Goal: Transaction & Acquisition: Purchase product/service

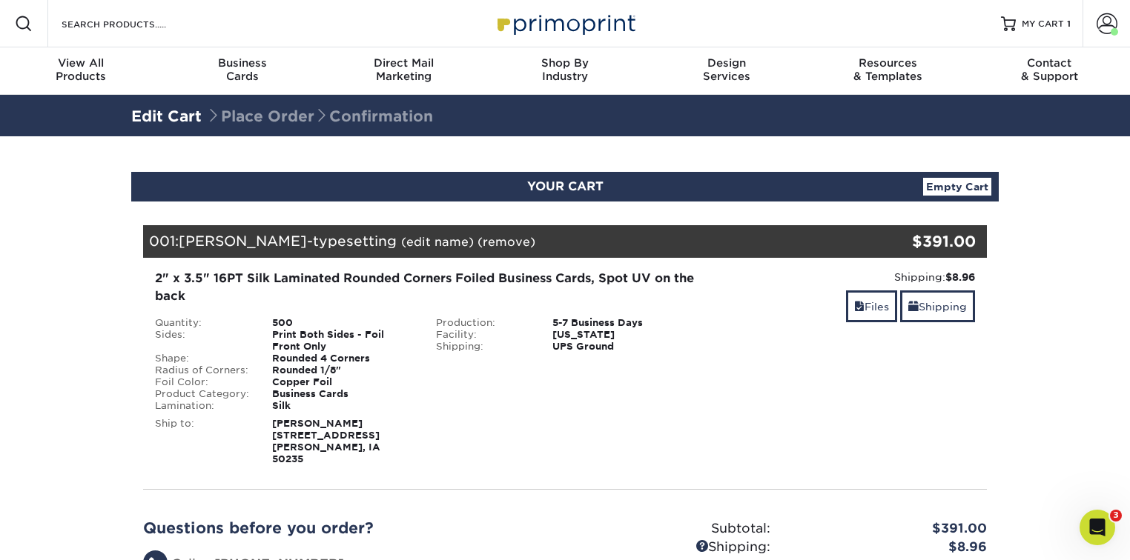
click at [333, 229] on div "001: Greg Koch-typesetting (edit name) (remove) Are you sure you want to remove…" at bounding box center [494, 241] width 703 height 33
click at [280, 239] on span "[PERSON_NAME]-typesetting" at bounding box center [288, 241] width 218 height 16
click at [876, 305] on link "Files" at bounding box center [871, 307] width 51 height 32
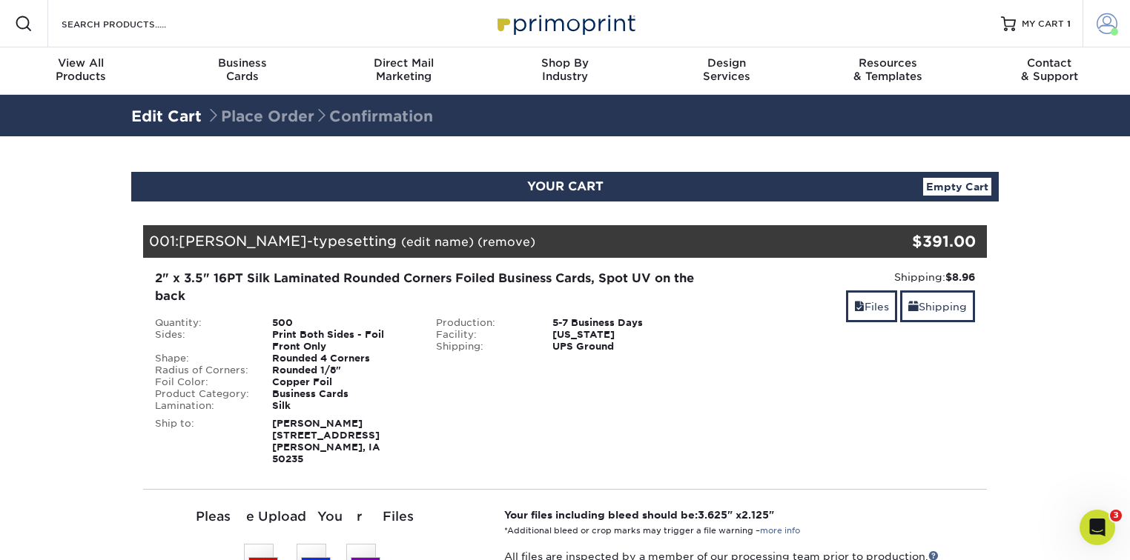
click at [1103, 19] on span at bounding box center [1106, 23] width 21 height 21
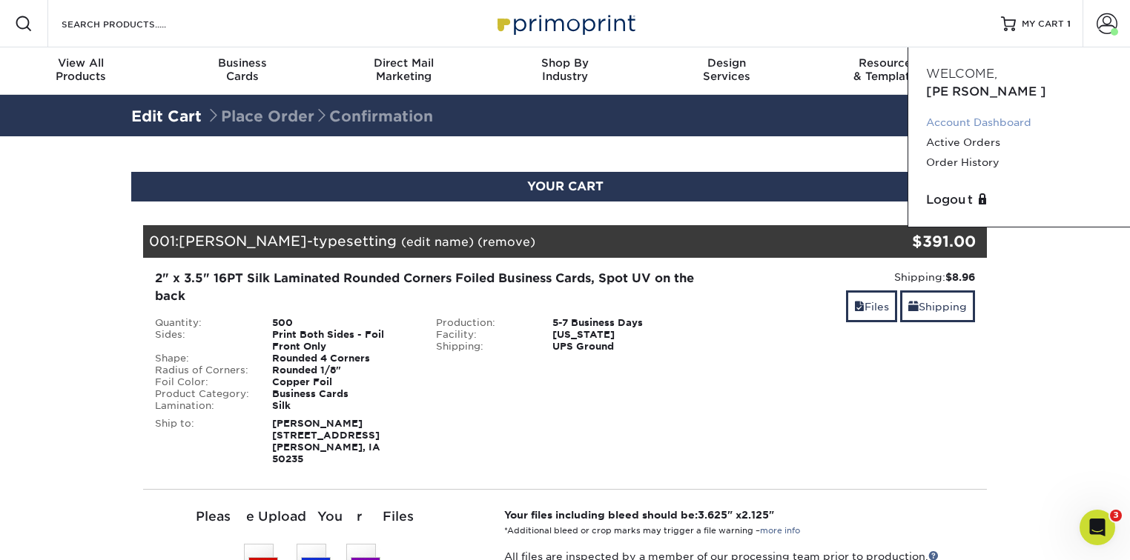
click at [973, 113] on link "Account Dashboard" at bounding box center [1019, 123] width 186 height 20
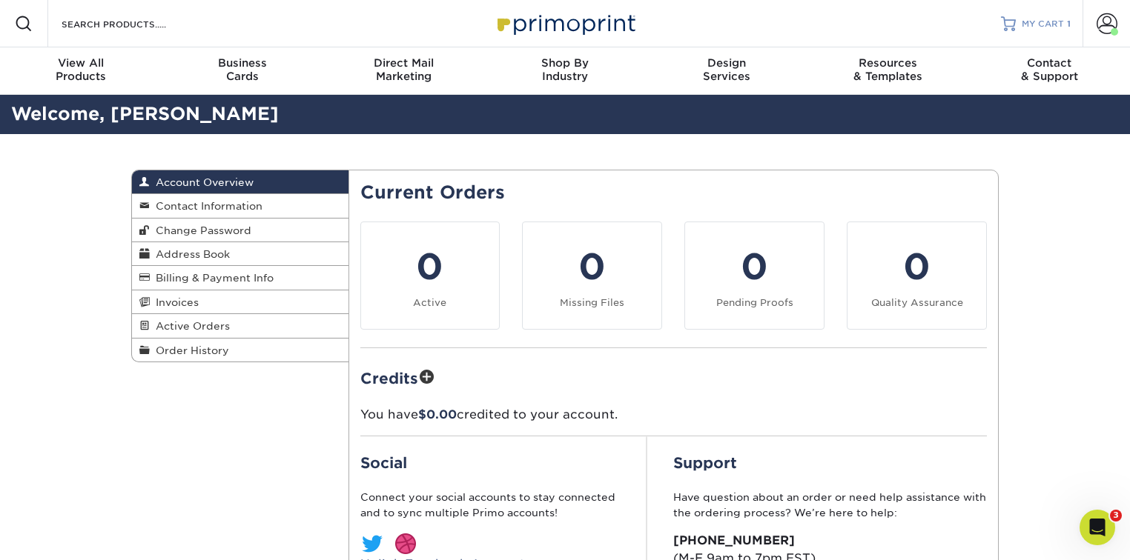
click at [1062, 24] on span "MY CART" at bounding box center [1042, 24] width 42 height 13
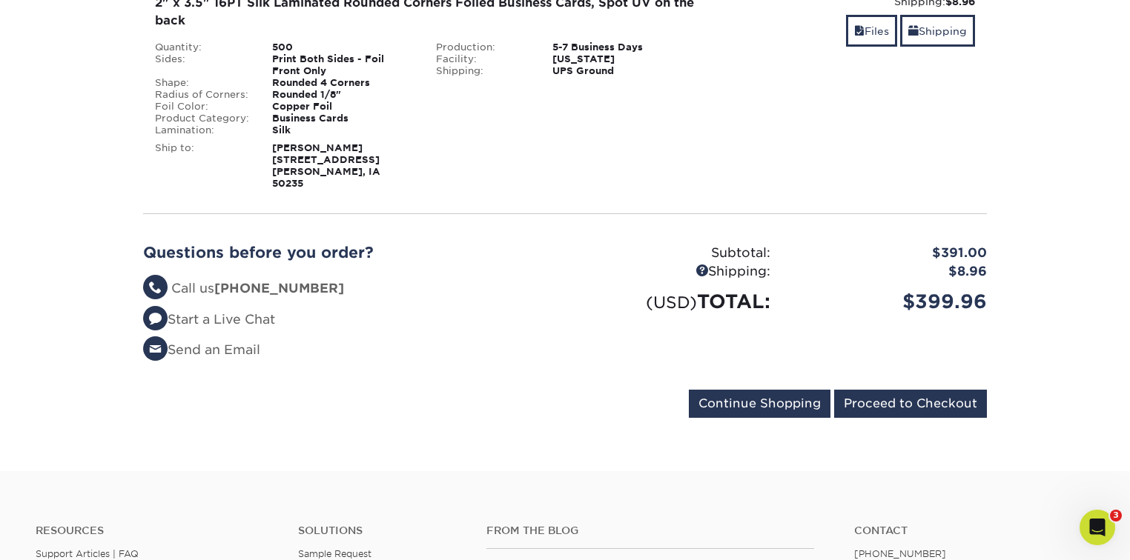
scroll to position [276, 0]
click at [915, 389] on input "Proceed to Checkout" at bounding box center [910, 403] width 153 height 28
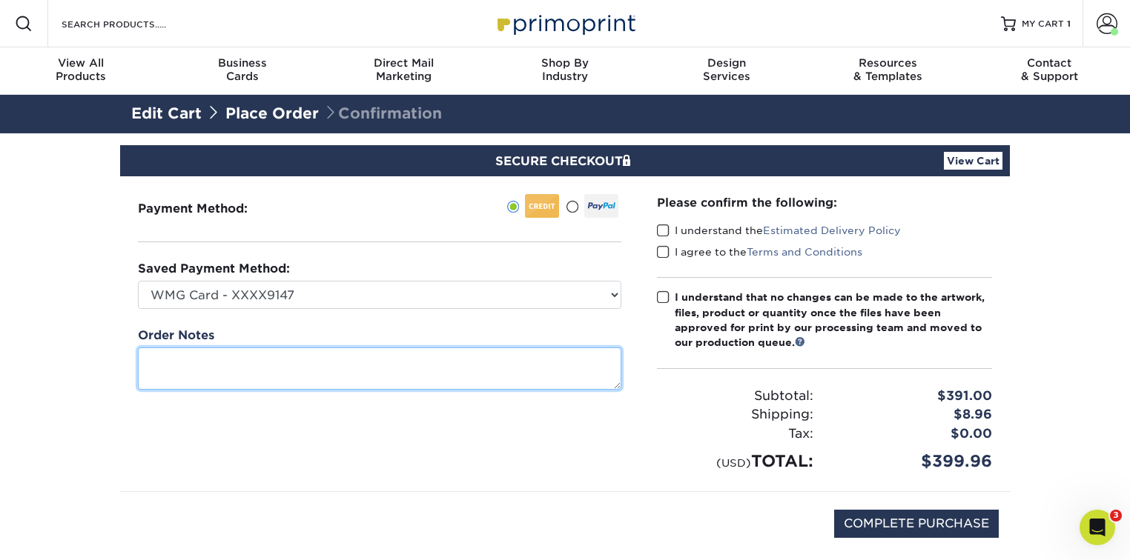
click at [428, 374] on textarea at bounding box center [379, 369] width 483 height 42
click at [330, 365] on textarea at bounding box center [379, 369] width 483 height 42
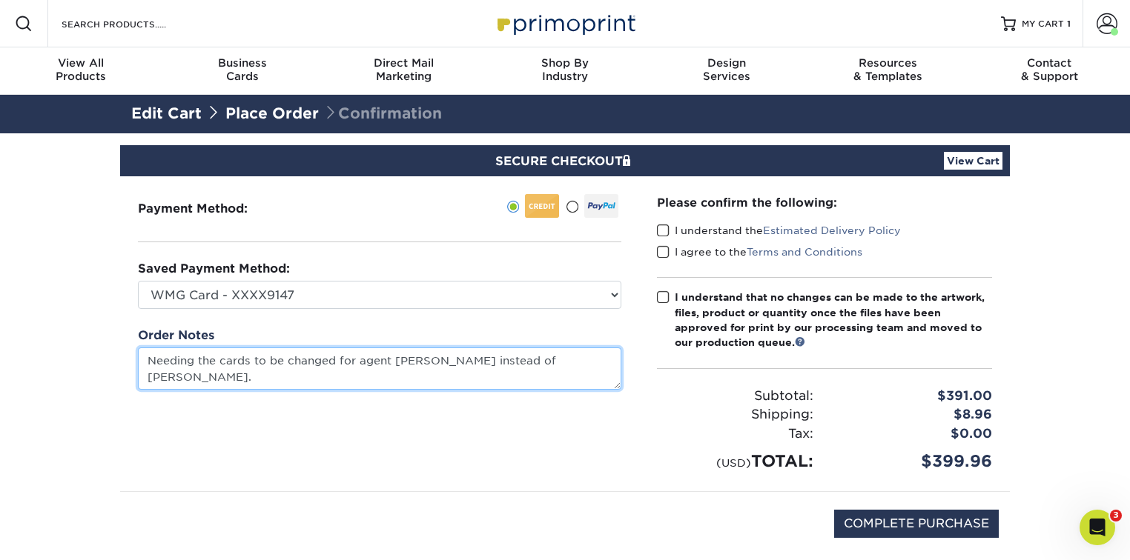
click at [443, 362] on textarea "Needing the cards to be changed for agent Greg Koch instead of Bryan Vintika." at bounding box center [379, 369] width 483 height 42
paste textarea "Hello, we are looking to order the same business cards with a different agent's…"
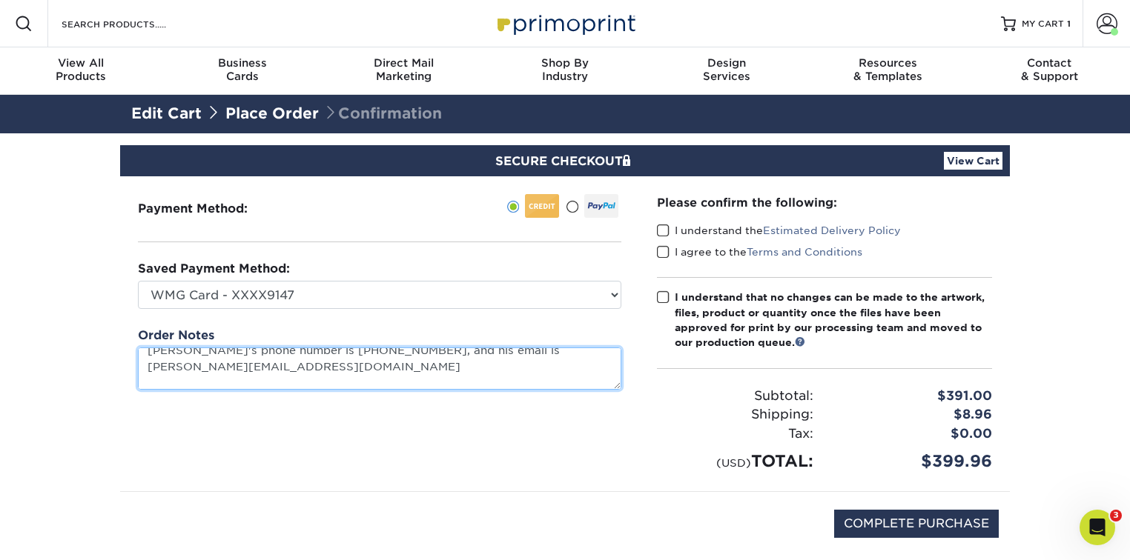
click at [415, 374] on textarea "Hello, we are looking to order the same business cards with a different agent's…" at bounding box center [379, 369] width 483 height 42
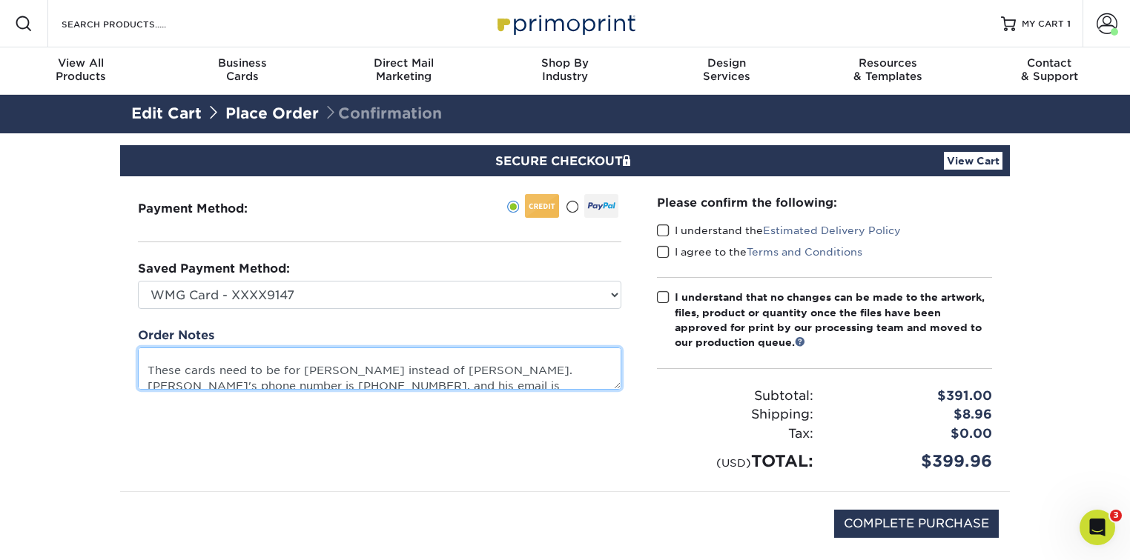
scroll to position [0, 0]
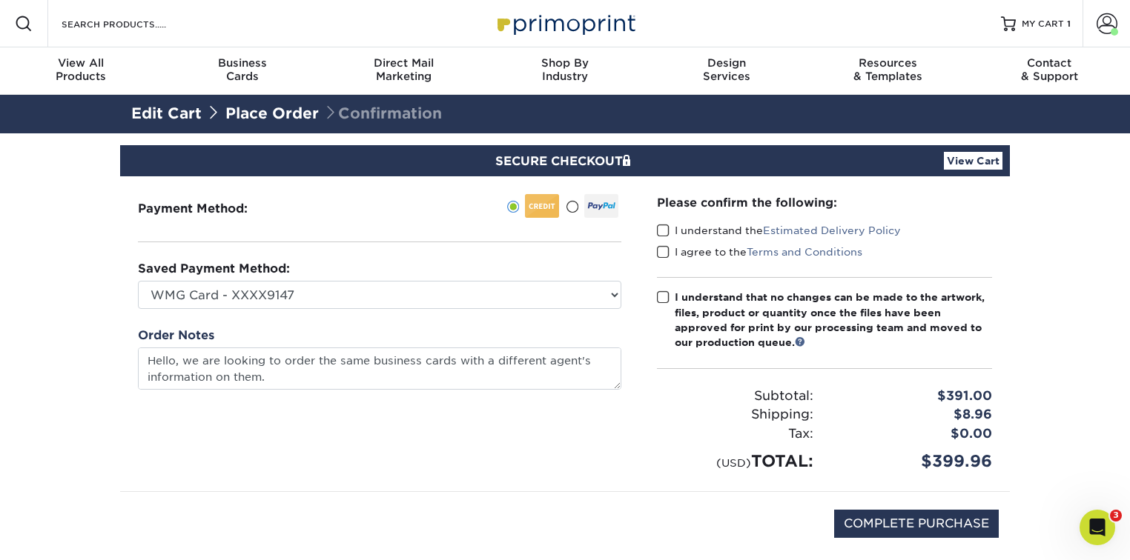
type textarea "Hello, we are looking to order the same business cards with a different agent's…"
click at [444, 340] on div "Order Notes Hello, we are looking to order the same business cards with a diffe…" at bounding box center [379, 358] width 483 height 63
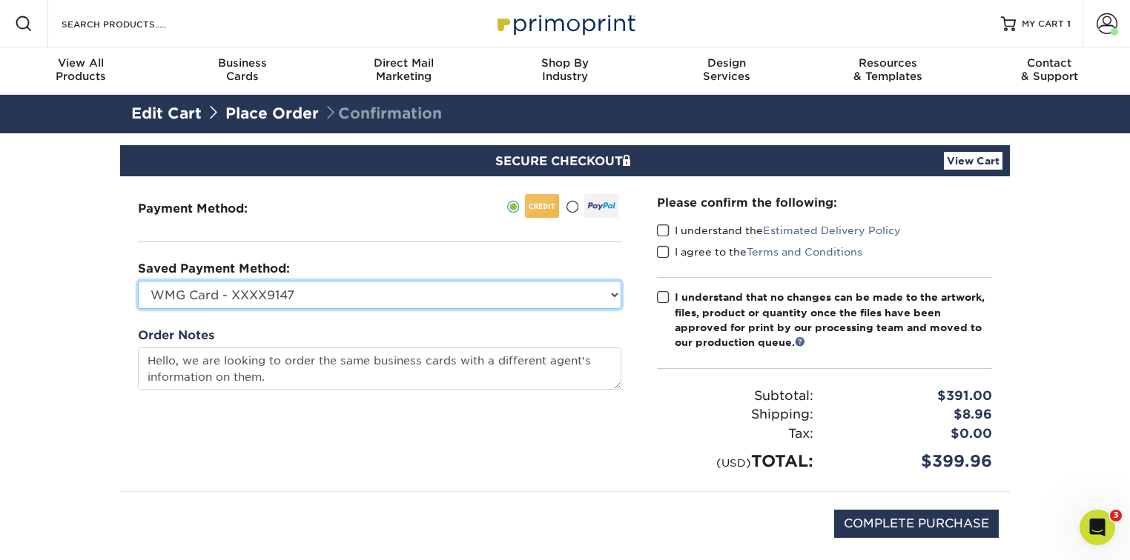
click at [593, 295] on select "WMG Card - XXXX9147 Visa - XXXX7815 Visa - XXXX7815 Visa - XXXX8297 Visa - XXXX…" at bounding box center [379, 295] width 483 height 28
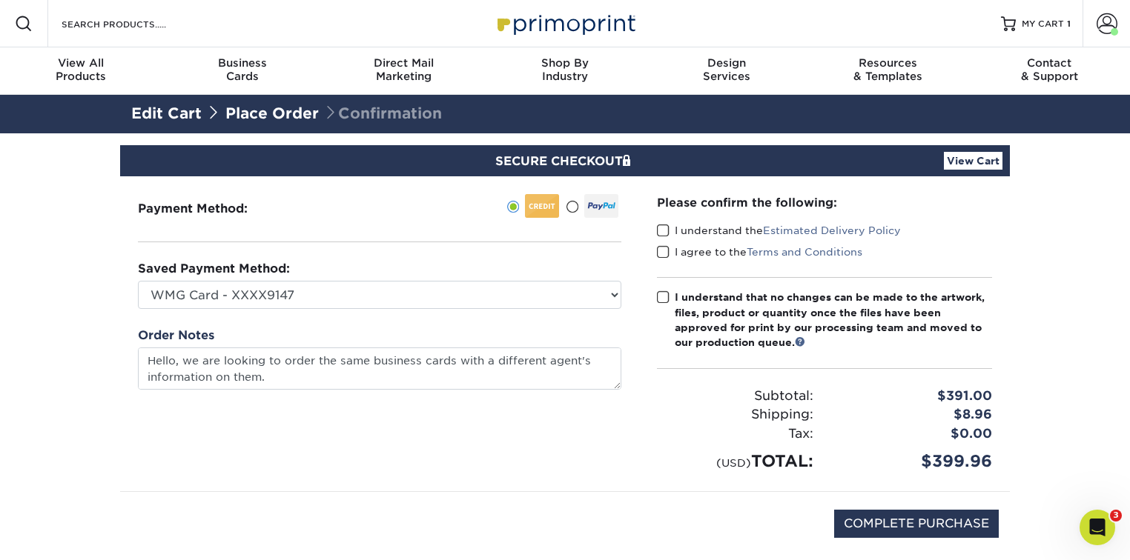
click at [635, 273] on div "Payment Method:" at bounding box center [379, 333] width 519 height 315
click at [991, 148] on div "SECURE CHECKOUT View Cart" at bounding box center [565, 160] width 890 height 31
click at [984, 157] on link "View Cart" at bounding box center [973, 161] width 59 height 18
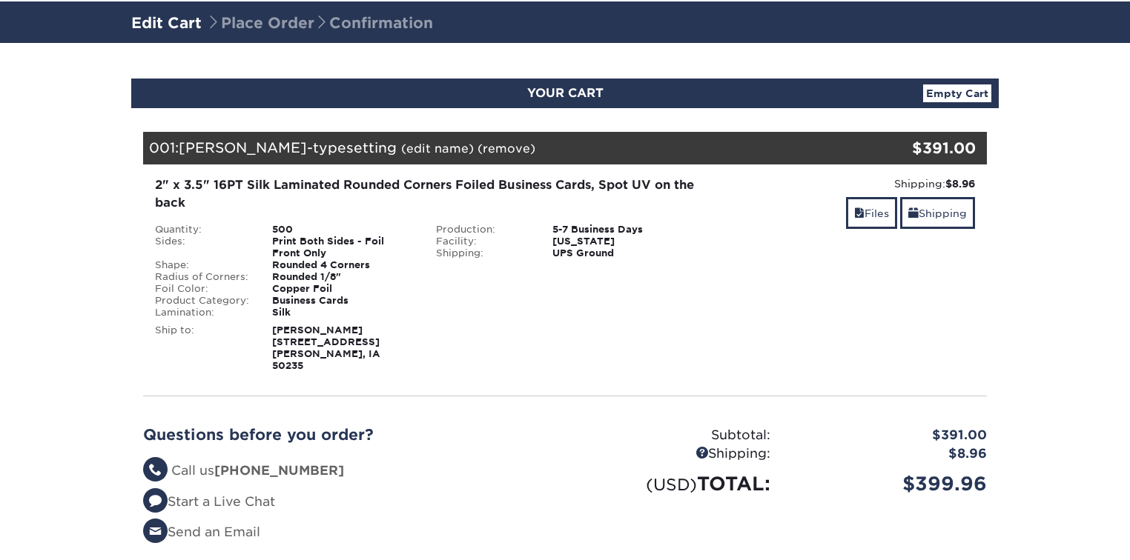
scroll to position [158, 0]
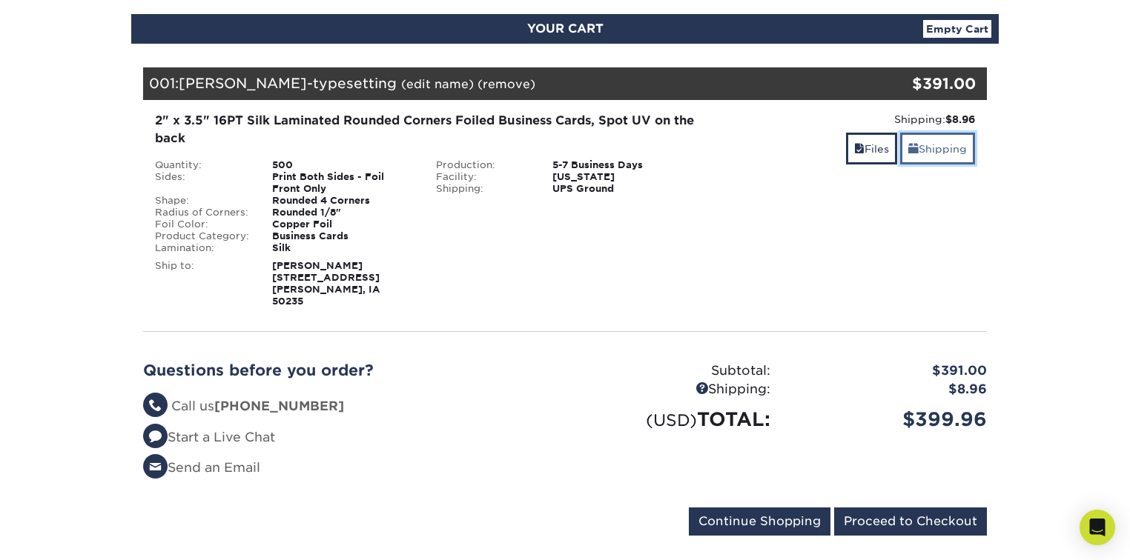
drag, startPoint x: 925, startPoint y: 133, endPoint x: 916, endPoint y: 136, distance: 9.4
click at [925, 134] on link "Shipping" at bounding box center [937, 149] width 75 height 32
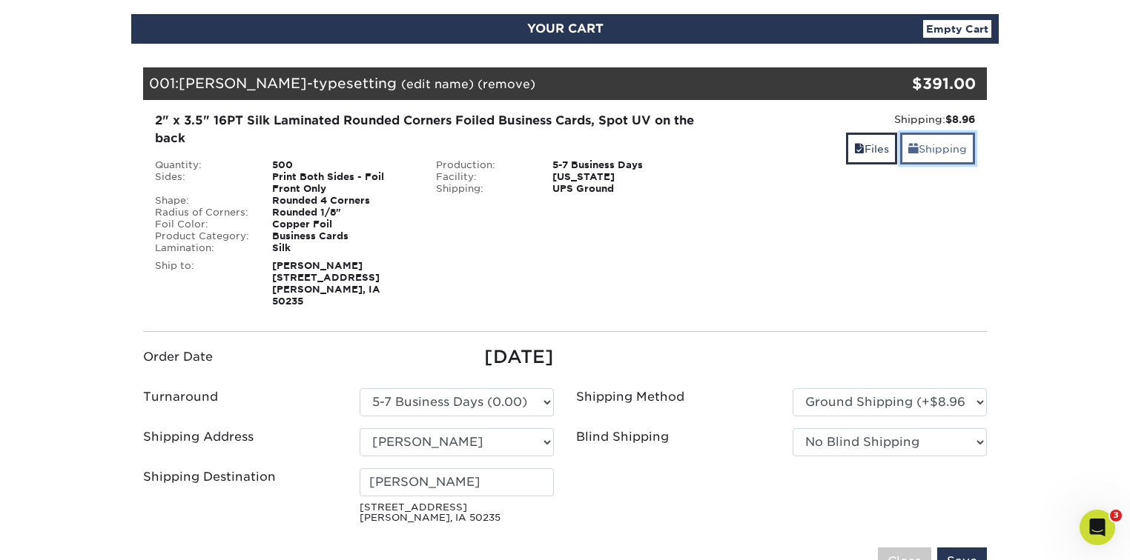
scroll to position [0, 0]
drag, startPoint x: 507, startPoint y: 435, endPoint x: 488, endPoint y: 433, distance: 19.4
click at [507, 435] on select "Select One Bryan Vintika KDK Sales & Equipment Whitaker Marketing Group Office …" at bounding box center [457, 442] width 194 height 28
select select "286409"
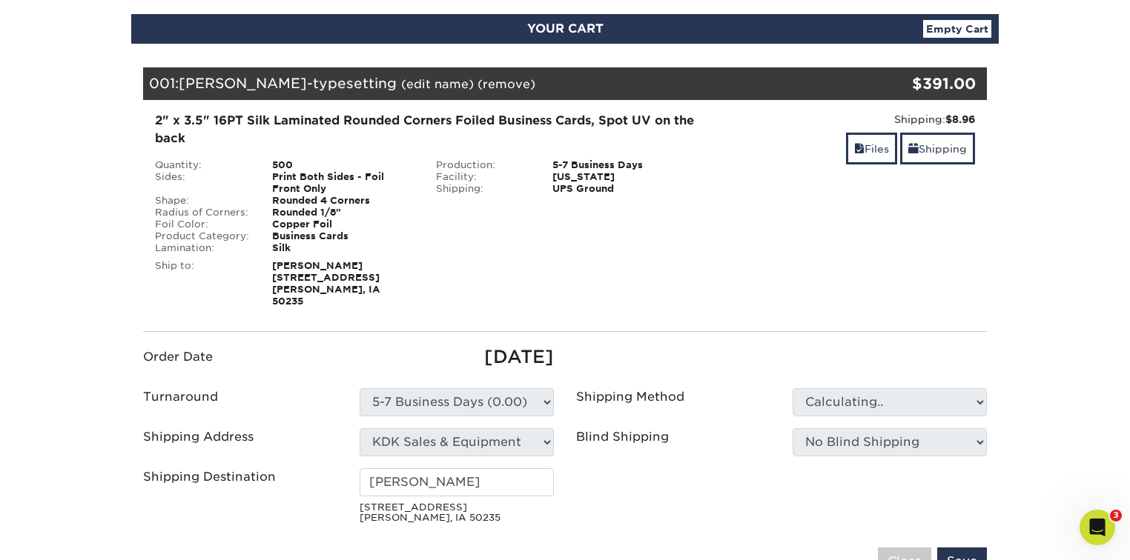
click at [617, 344] on ul "Order Date 09/29/2025 Turnaround Please Select Select One" at bounding box center [565, 437] width 866 height 186
drag, startPoint x: 486, startPoint y: 482, endPoint x: 314, endPoint y: 474, distance: 172.1
click at [314, 474] on div "Shipping Destination Bryan Vintika 2193 260th St Rippey, IA 50235" at bounding box center [348, 499] width 433 height 62
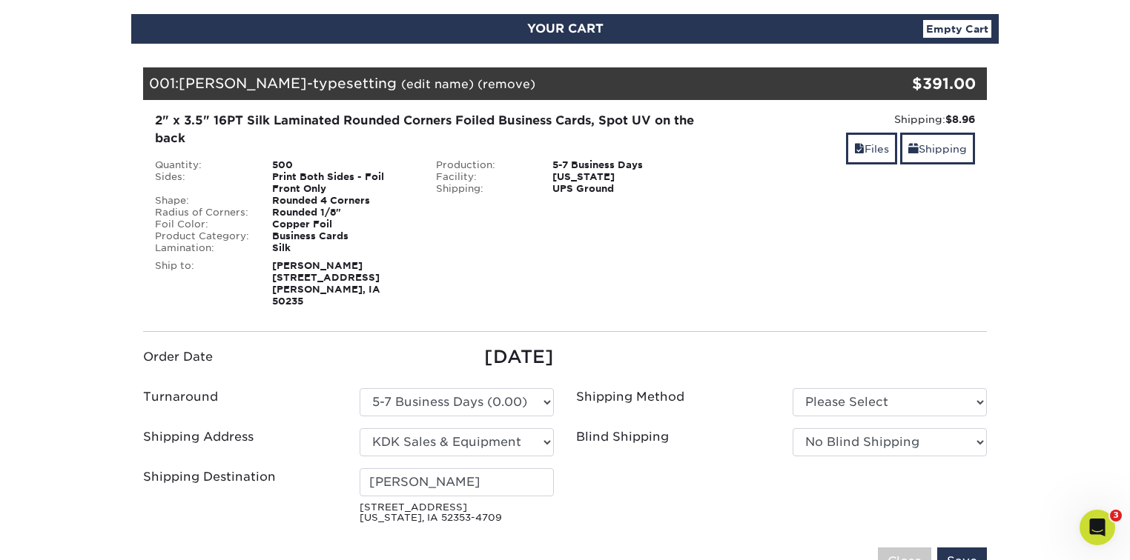
click at [331, 443] on div "Shipping Address" at bounding box center [240, 442] width 216 height 28
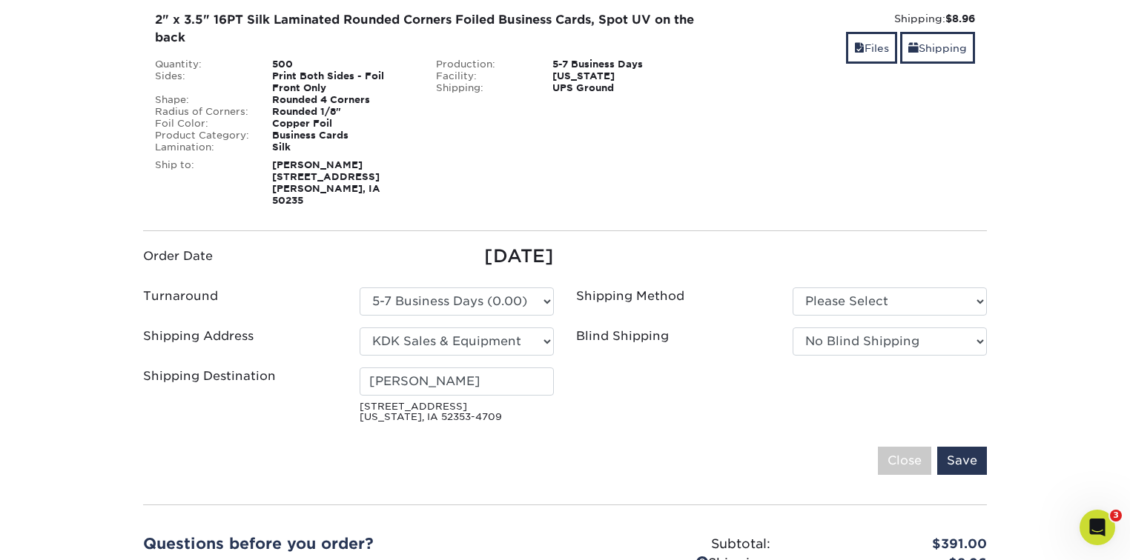
scroll to position [316, 0]
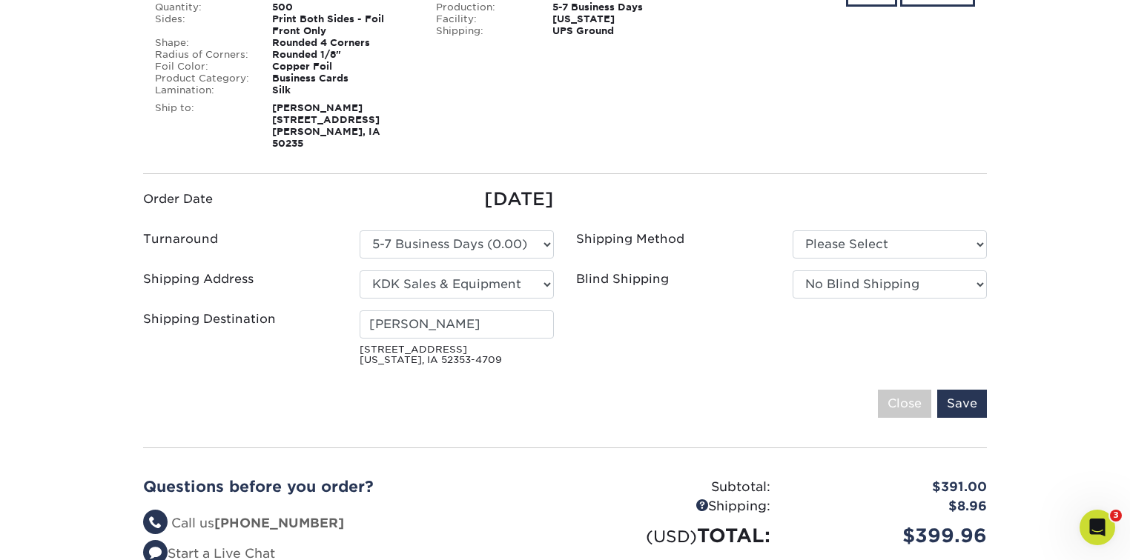
click at [566, 313] on ul "Order Date 09/29/2025 Turnaround Please Select Select One" at bounding box center [565, 279] width 866 height 186
click at [224, 274] on label "Shipping Address" at bounding box center [198, 280] width 110 height 18
click at [447, 313] on input "Greg Koch" at bounding box center [457, 325] width 194 height 28
type input "Greg Koch"
click at [299, 291] on div "Shipping Address Select One Bryan Vintika KDK Sales & Equipment Whitaker Market…" at bounding box center [348, 288] width 433 height 34
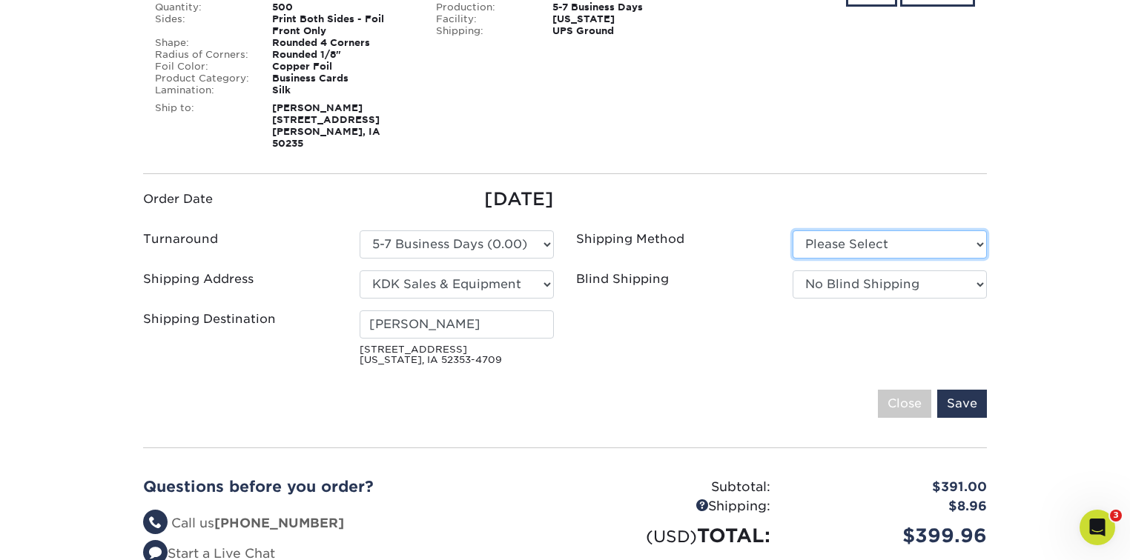
click at [845, 231] on select "Please Select Ground Shipping (+$8.96) 3 Day Shipping Service (+$18.87)" at bounding box center [889, 245] width 194 height 28
select select "03"
click at [792, 231] on select "Please Select Ground Shipping (+$8.96) 3 Day Shipping Service (+$18.87)" at bounding box center [889, 245] width 194 height 28
click at [718, 213] on ul "Order Date 09/29/2025 Turnaround Please Select Select One" at bounding box center [565, 279] width 866 height 186
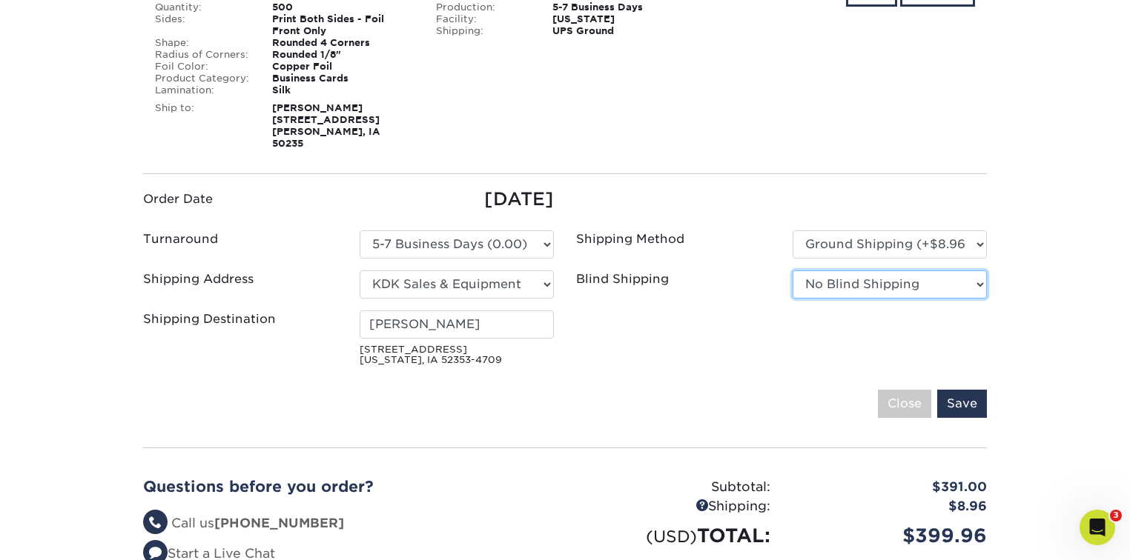
click at [846, 271] on select "No Blind Shipping Bryan Vintika KDK Sales & Equipment Whitaker Marketing Group …" at bounding box center [889, 285] width 194 height 28
click at [631, 271] on label "Blind Shipping" at bounding box center [622, 280] width 93 height 18
click at [987, 390] on div "Your Cart is Empty View Account Active Orders Order History Contact Us Business…" at bounding box center [564, 278] width 867 height 784
click at [978, 391] on input "Save" at bounding box center [962, 404] width 50 height 28
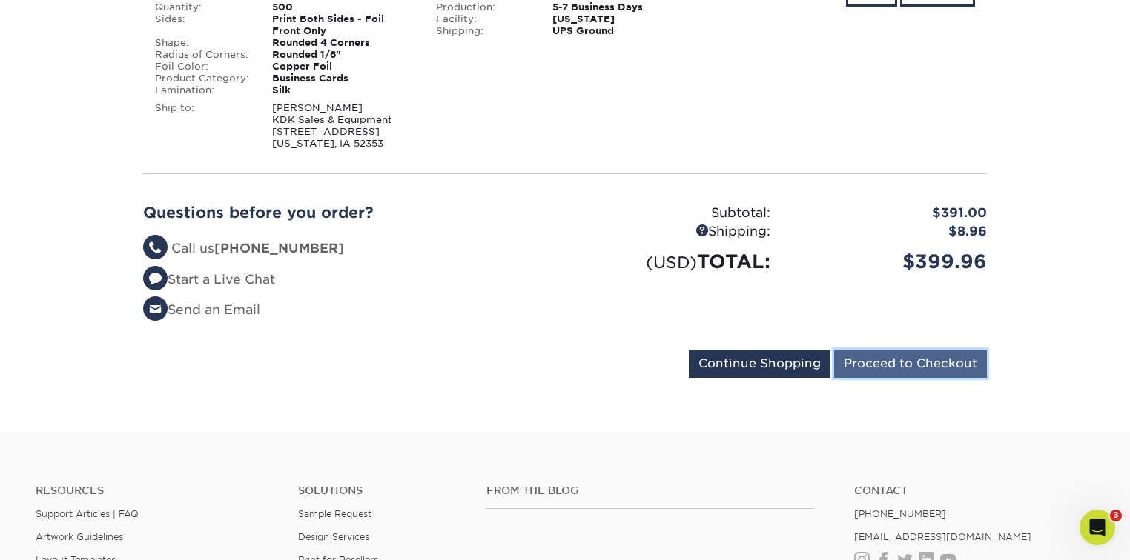
click at [907, 368] on input "Proceed to Checkout" at bounding box center [910, 364] width 153 height 28
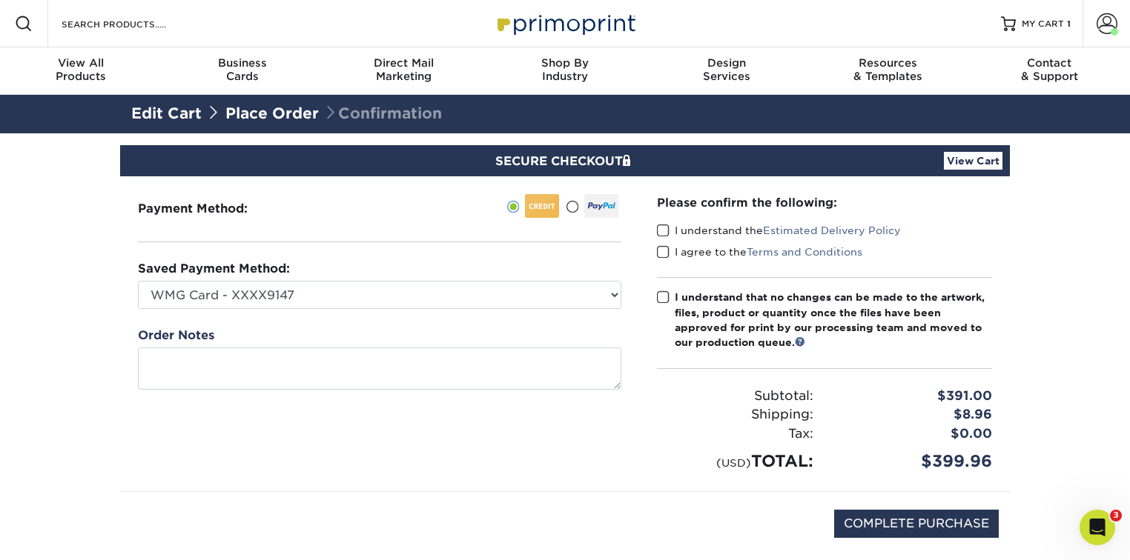
click at [661, 228] on span at bounding box center [663, 231] width 13 height 14
click at [0, 0] on input "I understand the Estimated Delivery Policy" at bounding box center [0, 0] width 0 height 0
click at [657, 247] on span at bounding box center [663, 252] width 13 height 14
click at [0, 0] on input "I agree to the Terms and Conditions" at bounding box center [0, 0] width 0 height 0
click at [664, 297] on span at bounding box center [663, 298] width 13 height 14
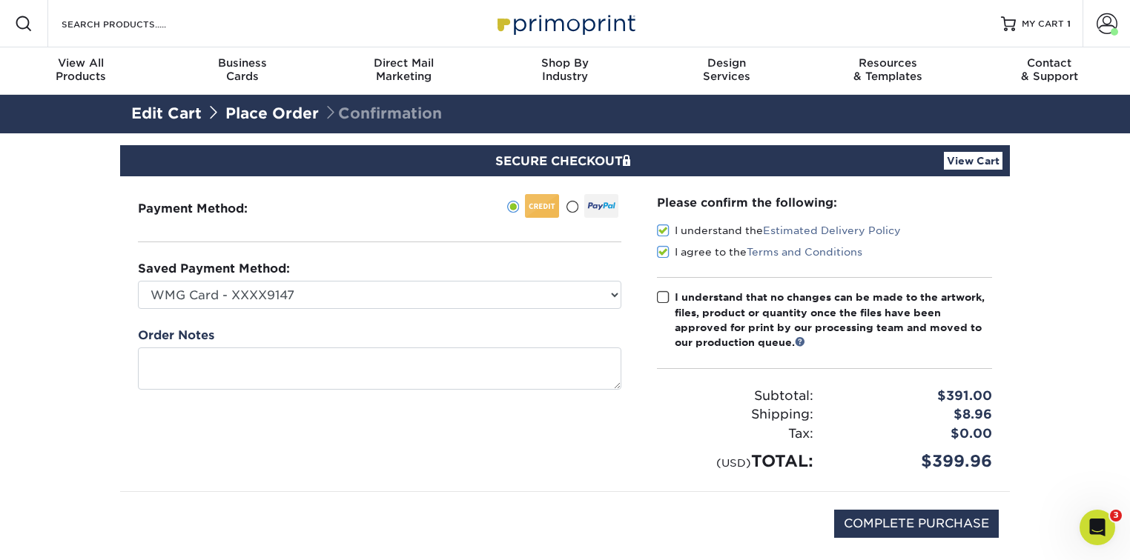
click at [0, 0] on input "I understand that no changes can be made to the artwork, files, product or quan…" at bounding box center [0, 0] width 0 height 0
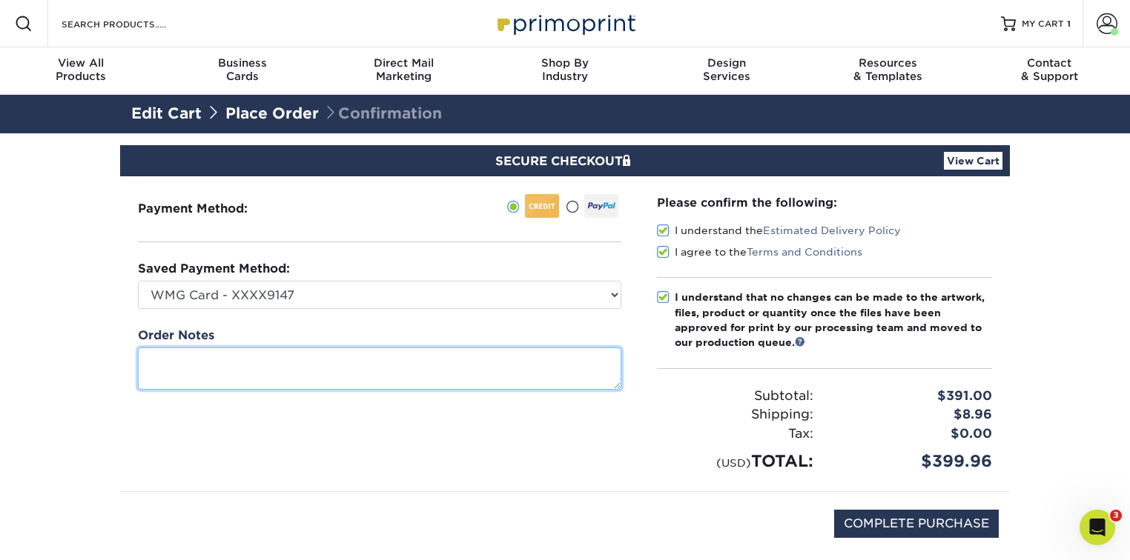
click at [359, 382] on textarea at bounding box center [379, 369] width 483 height 42
paste textarea "Hello, we are looking to order the same business cards with a different agent's…"
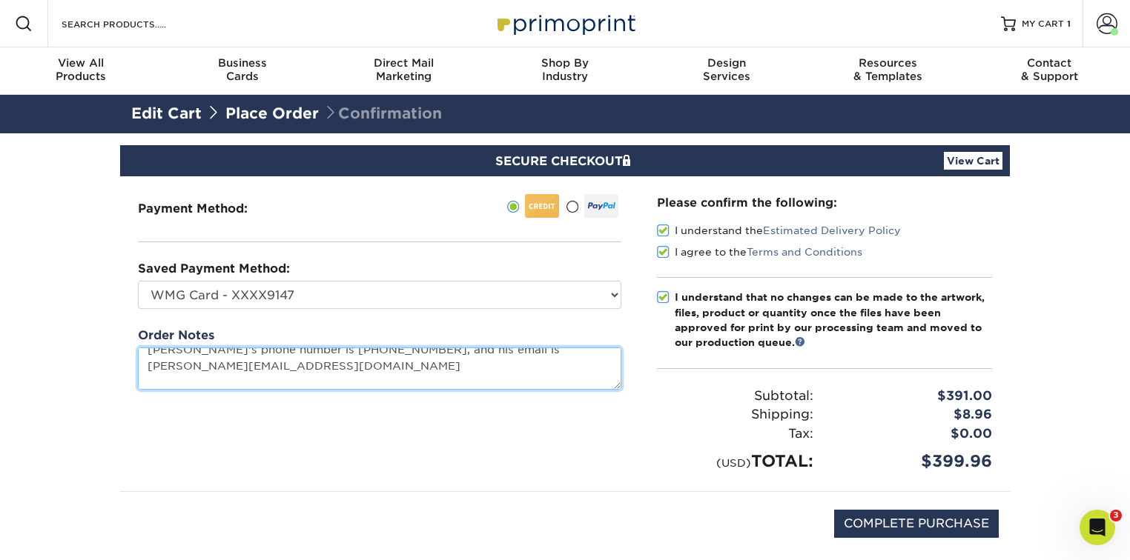
scroll to position [80, 0]
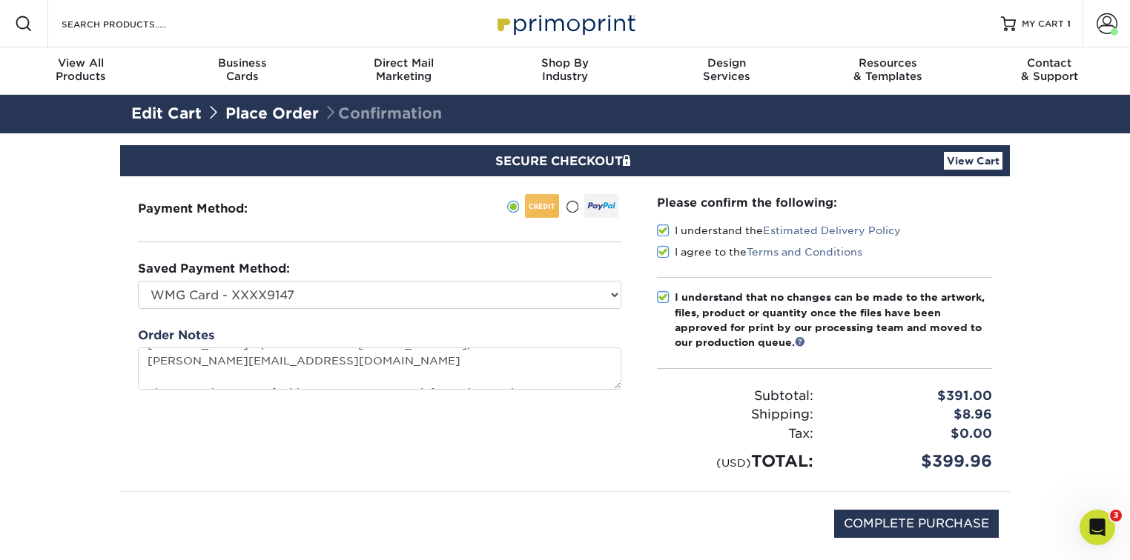
type textarea "Hello, we are looking to order the same business cards with a different agent's…"
click at [590, 428] on div "Payment Method:" at bounding box center [379, 333] width 519 height 315
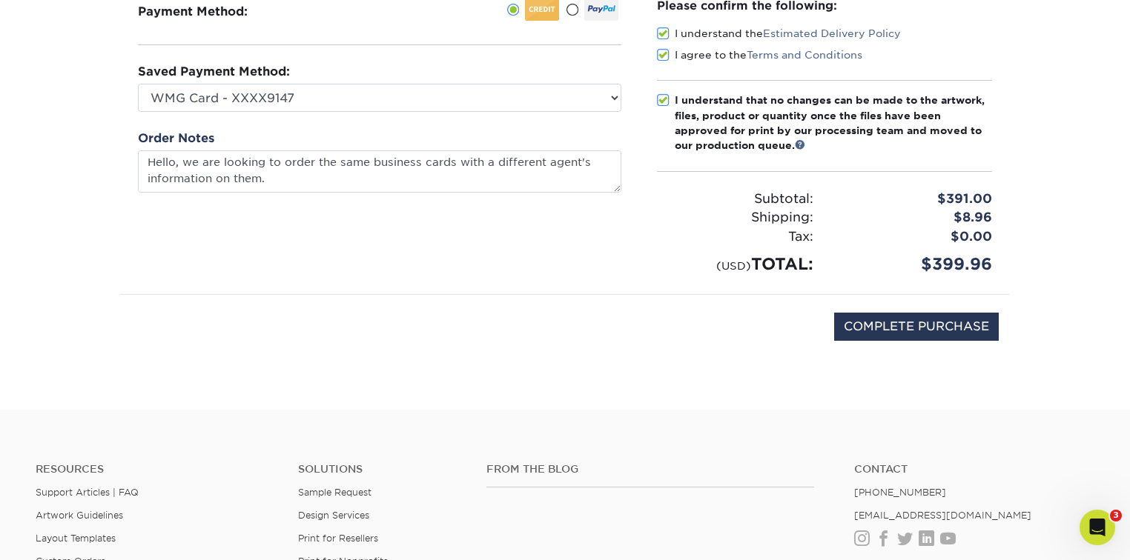
scroll to position [0, 0]
click at [463, 238] on div "Payment Method:" at bounding box center [379, 136] width 519 height 315
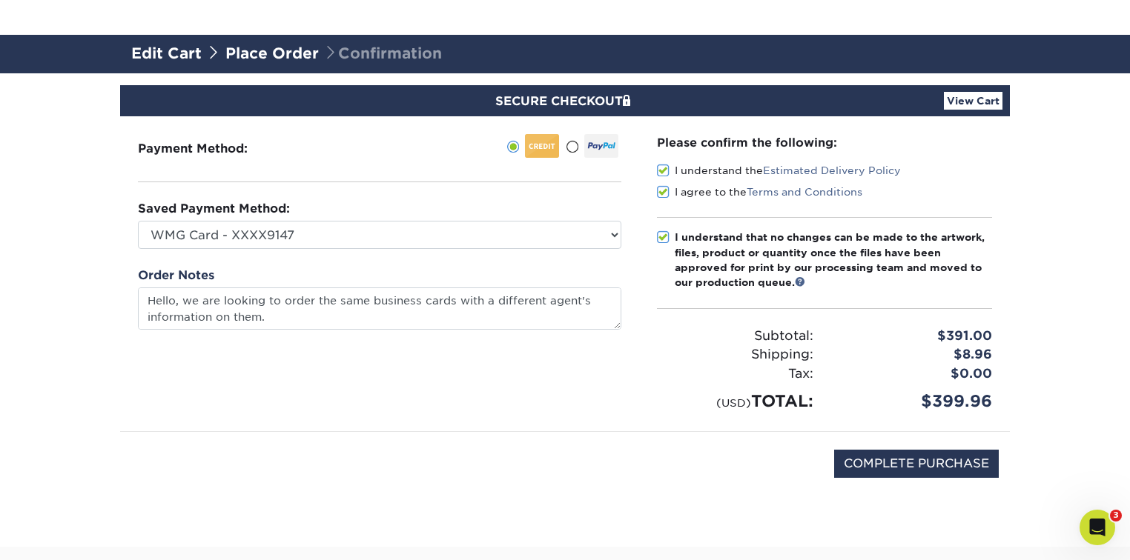
scroll to position [79, 0]
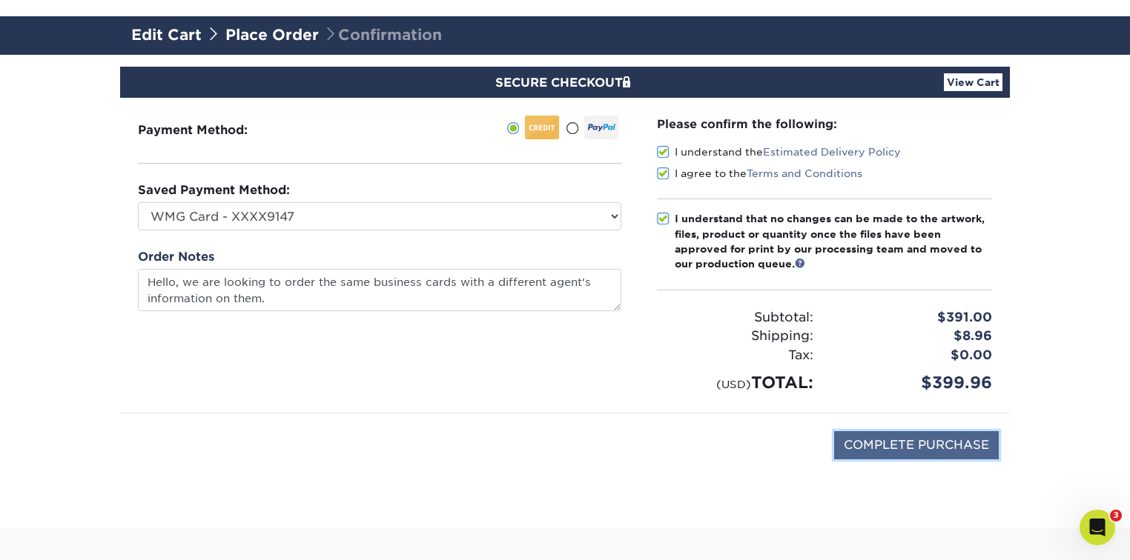
click at [889, 442] on input "COMPLETE PURCHASE" at bounding box center [916, 445] width 165 height 28
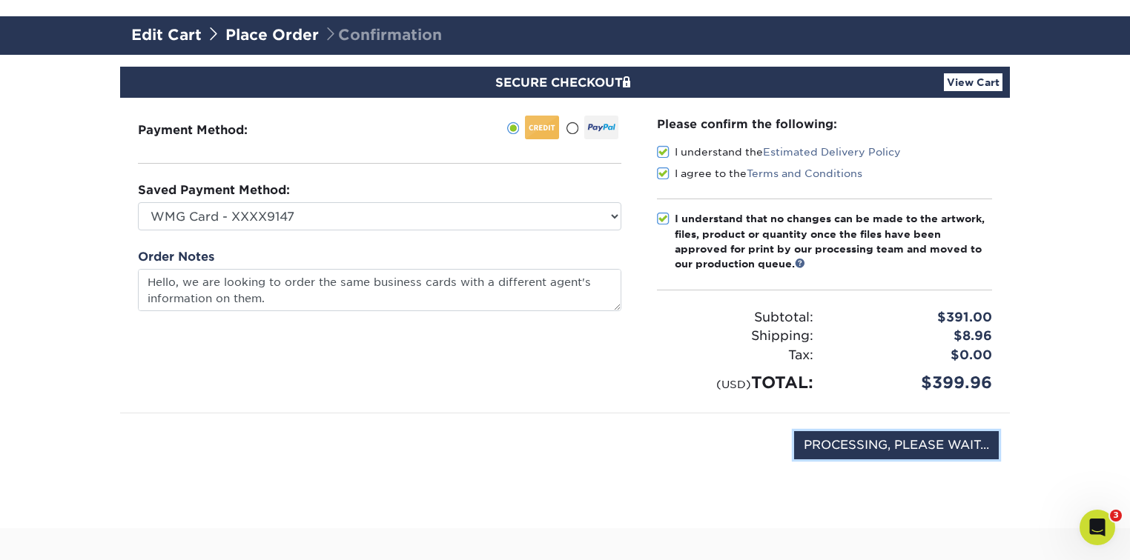
type input "COMPLETE PURCHASE"
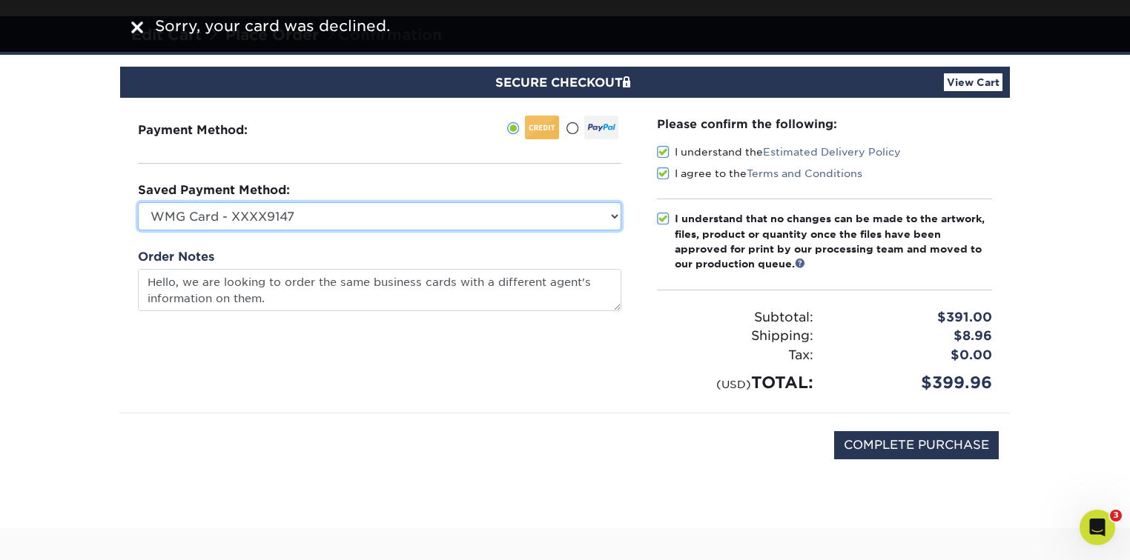
click at [548, 225] on select "WMG Card - XXXX9147 Visa - XXXX7815 Visa - XXXX7815 Visa - XXXX8297 Visa - XXXX…" at bounding box center [379, 216] width 483 height 28
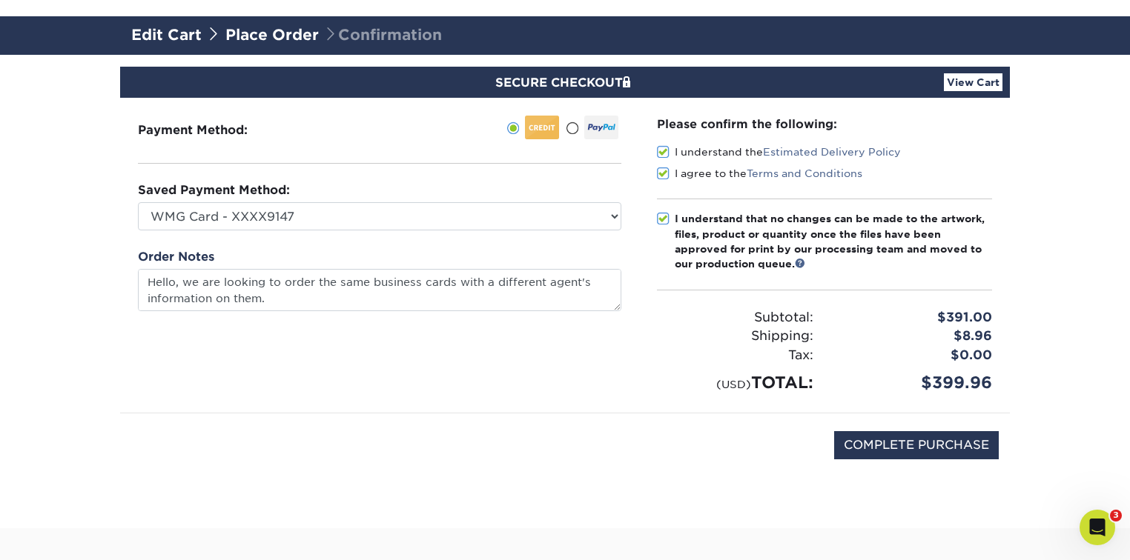
click at [101, 269] on section "SECURE CHECKOUT View Cart Payment Method: Saved Payment Method:" at bounding box center [565, 292] width 1130 height 474
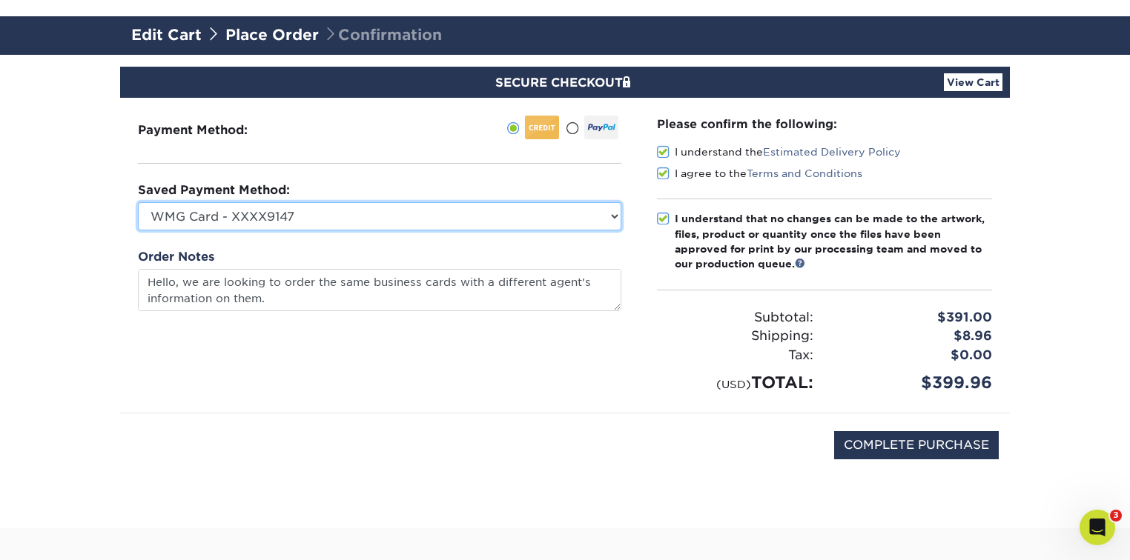
click at [394, 218] on select "WMG Card - XXXX9147 Visa - XXXX7815 Visa - XXXX7815 Visa - XXXX8297 Visa - XXXX…" at bounding box center [379, 216] width 483 height 28
select select
click at [138, 202] on select "WMG Card - XXXX9147 Visa - XXXX7815 Visa - XXXX7815 Visa - XXXX8297 Visa - XXXX…" at bounding box center [379, 216] width 483 height 28
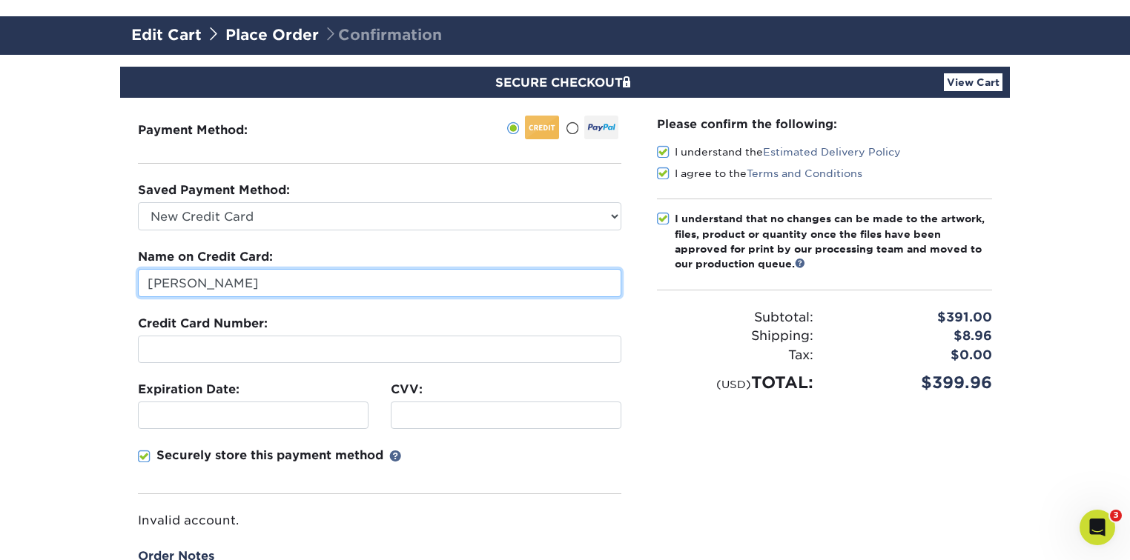
click at [234, 276] on input "David Whitaker" at bounding box center [379, 283] width 483 height 28
type input "Amber Franks"
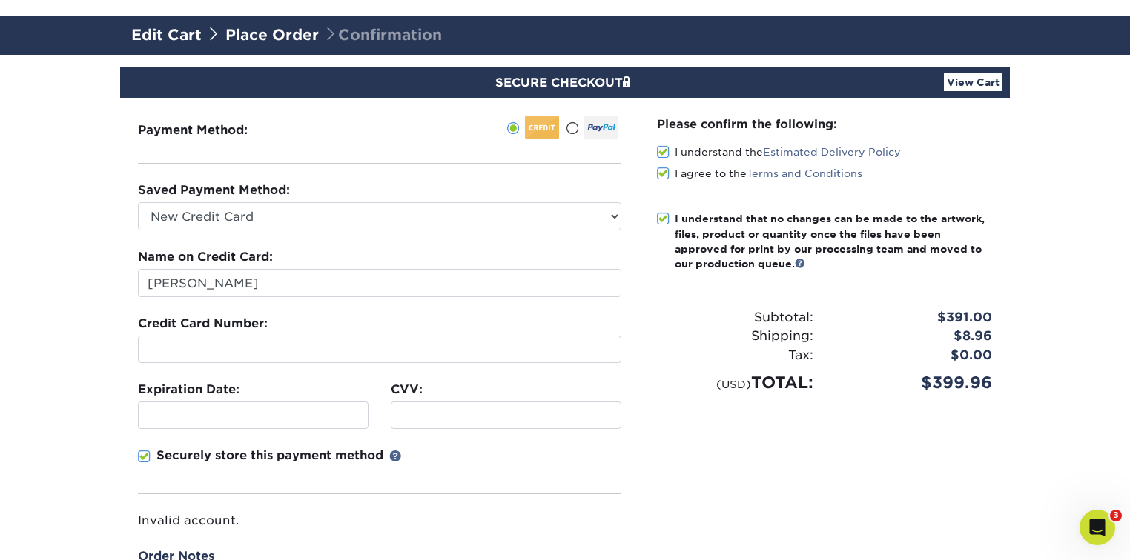
click at [149, 399] on div "Expiration Date:" at bounding box center [253, 405] width 253 height 48
click at [95, 374] on section "SECURE CHECKOUT View Cart Payment Method: Saved Payment Method:" at bounding box center [565, 400] width 1130 height 690
click at [231, 458] on p "Securely store this payment method" at bounding box center [269, 456] width 227 height 18
click at [0, 0] on input "Securely store this payment method" at bounding box center [0, 0] width 0 height 0
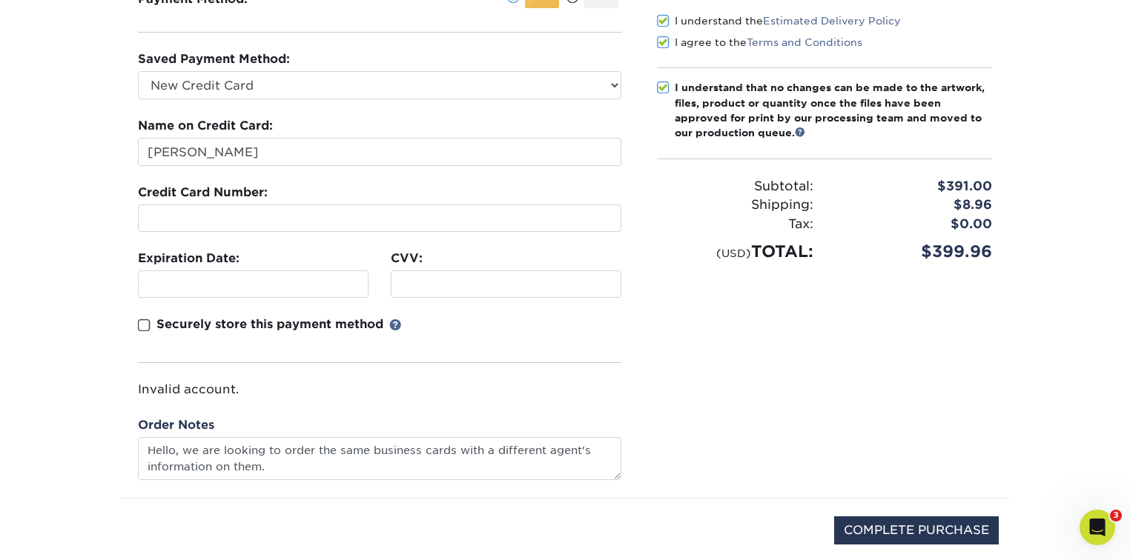
scroll to position [276, 0]
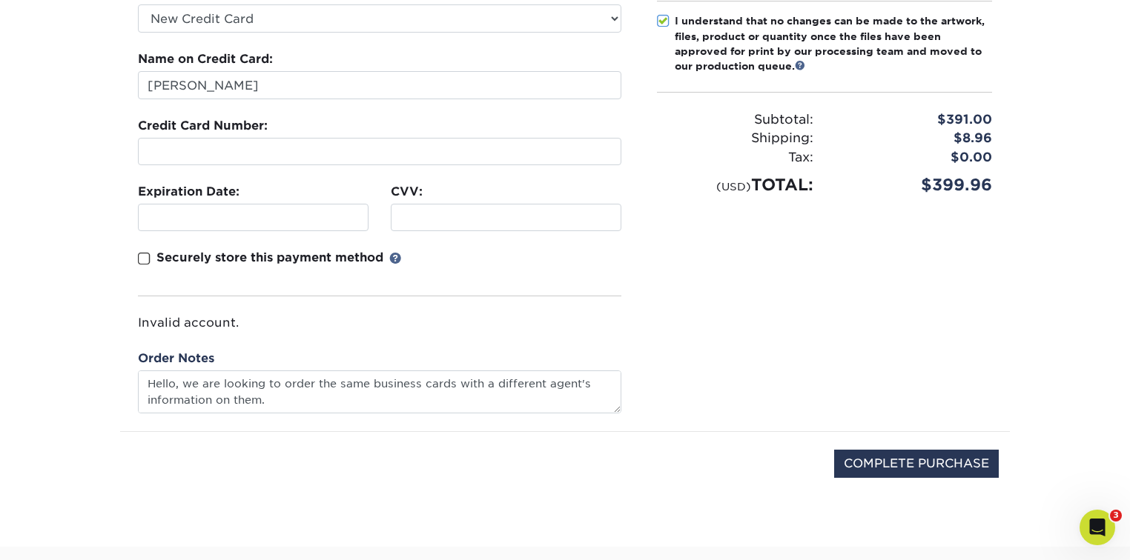
click at [108, 345] on section "SECURE CHECKOUT View Cart Payment Method: Saved Payment Method:" at bounding box center [565, 202] width 1130 height 690
click at [209, 319] on p "Invalid account." at bounding box center [379, 323] width 483 height 18
click at [151, 262] on label "Securely store this payment method" at bounding box center [269, 258] width 263 height 18
click at [0, 0] on input "Securely store this payment method" at bounding box center [0, 0] width 0 height 0
click at [148, 258] on span at bounding box center [144, 259] width 13 height 14
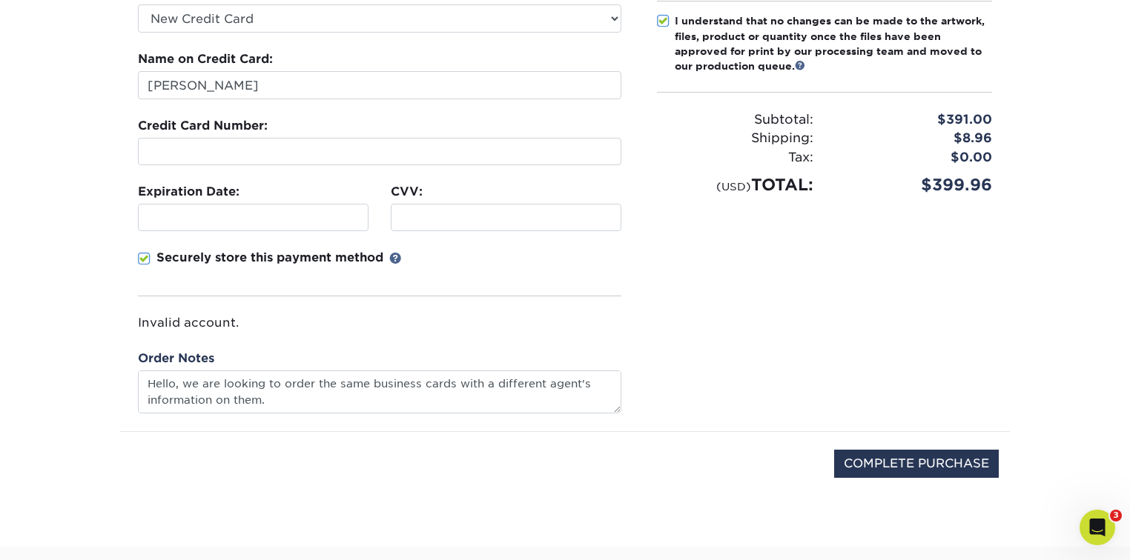
click at [0, 0] on input "Securely store this payment method" at bounding box center [0, 0] width 0 height 0
click at [148, 258] on span at bounding box center [144, 259] width 13 height 14
click at [0, 0] on input "Securely store this payment method" at bounding box center [0, 0] width 0 height 0
click at [148, 258] on span at bounding box center [144, 259] width 13 height 14
click at [0, 0] on input "Securely store this payment method" at bounding box center [0, 0] width 0 height 0
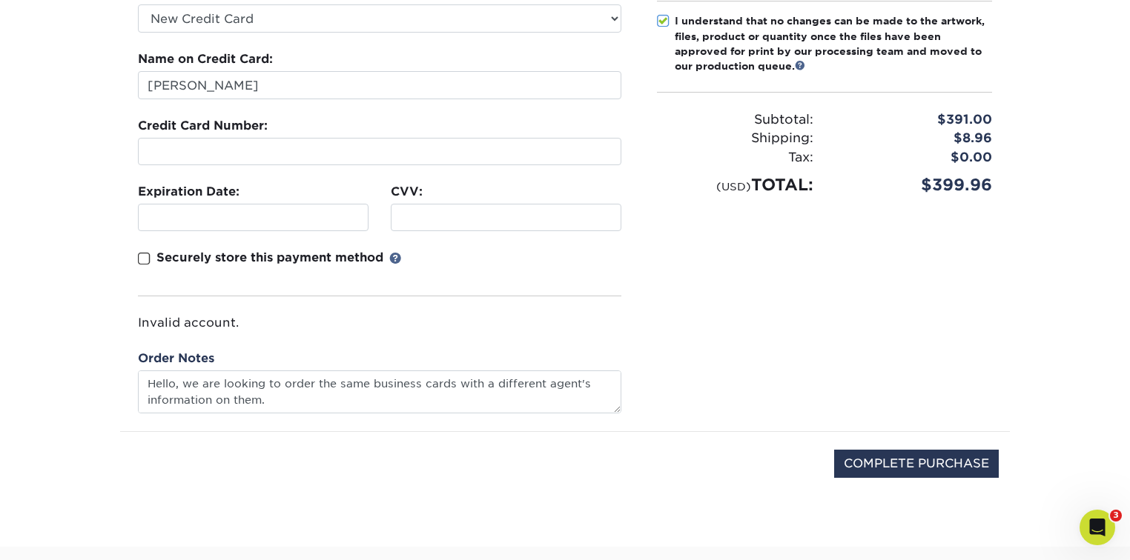
click at [307, 338] on fieldset "Name on Credit Card: Amber Franks Credit Card Number: Expiration Date: CVV:" at bounding box center [379, 199] width 483 height 299
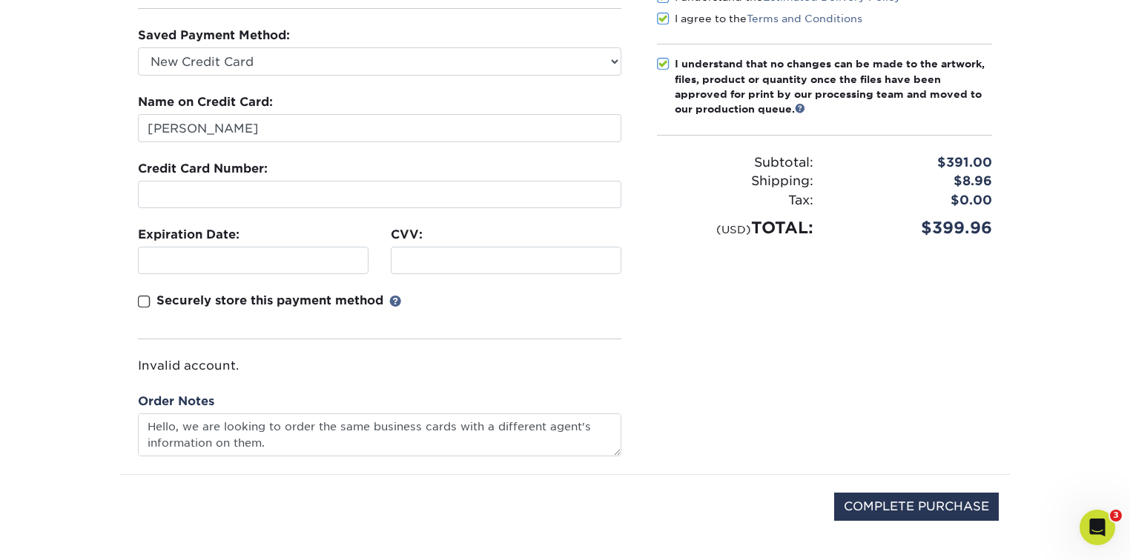
scroll to position [237, 0]
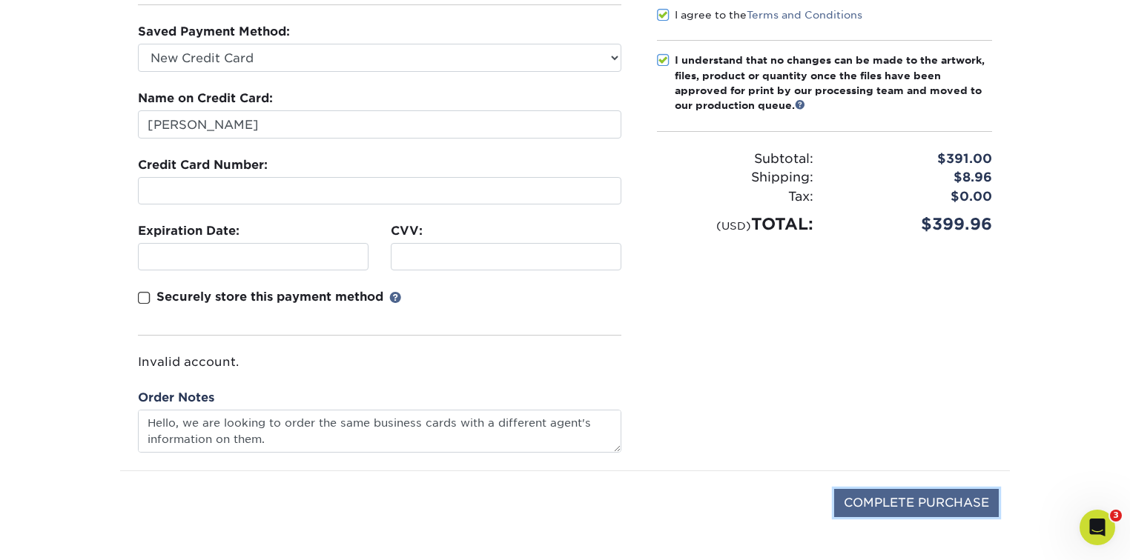
click at [879, 503] on input "COMPLETE PURCHASE" at bounding box center [916, 503] width 165 height 28
type input "PROCESSING, PLEASE WAIT..."
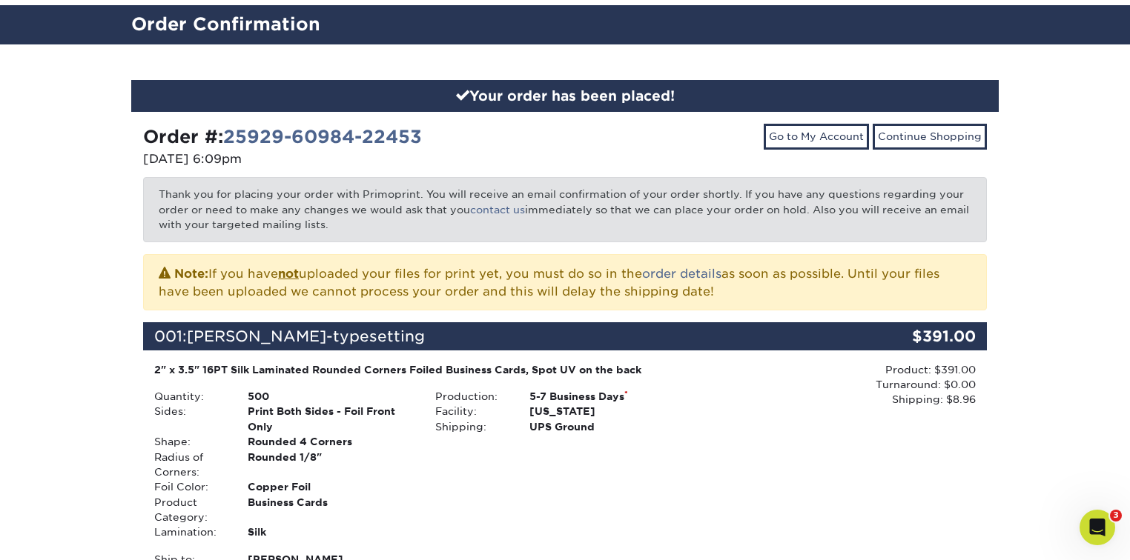
scroll to position [119, 0]
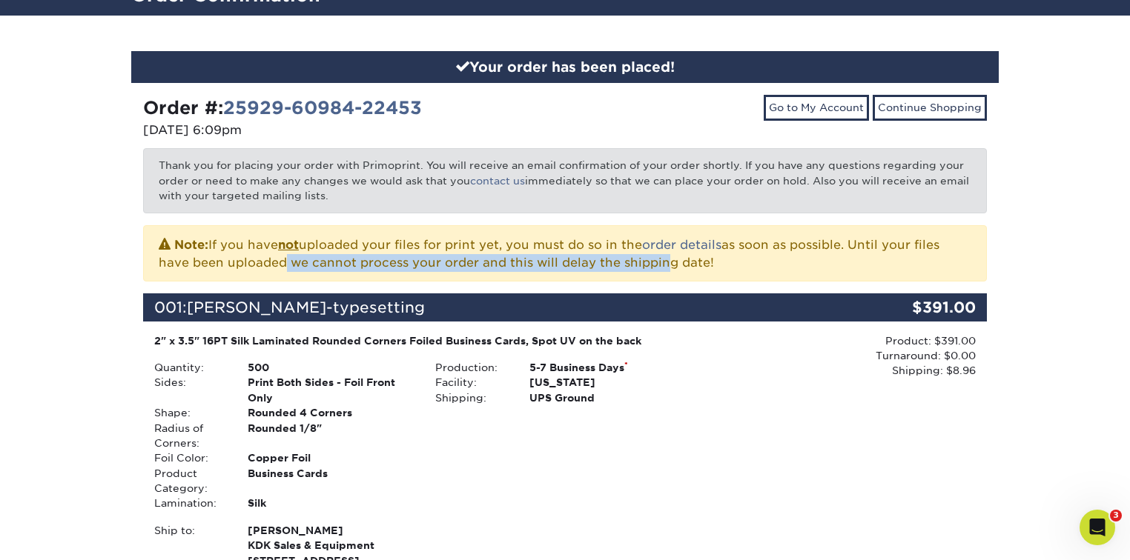
drag, startPoint x: 276, startPoint y: 264, endPoint x: 685, endPoint y: 267, distance: 409.2
click at [669, 267] on p "Note: If you have not uploaded your files for print yet, you must do so in the …" at bounding box center [565, 253] width 812 height 37
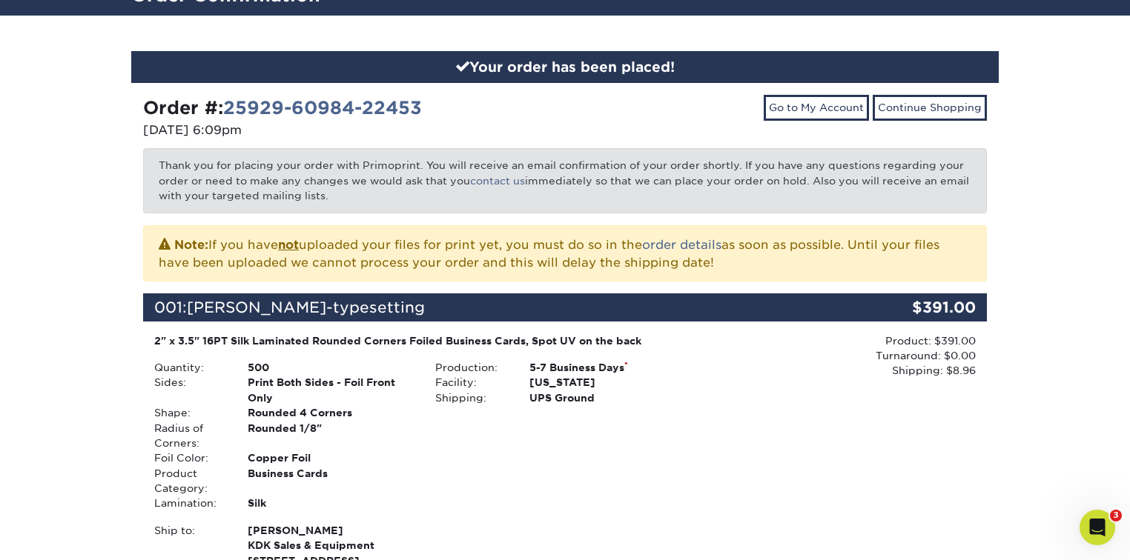
click at [715, 269] on p "Note: If you have not uploaded your files for print yet, you must do so in the …" at bounding box center [565, 253] width 812 height 37
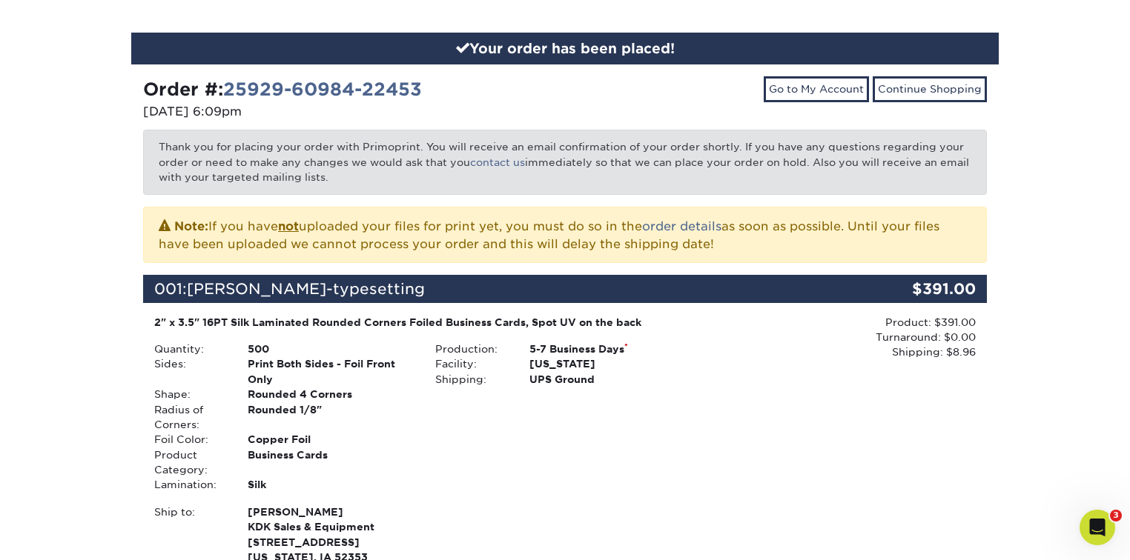
scroll to position [0, 0]
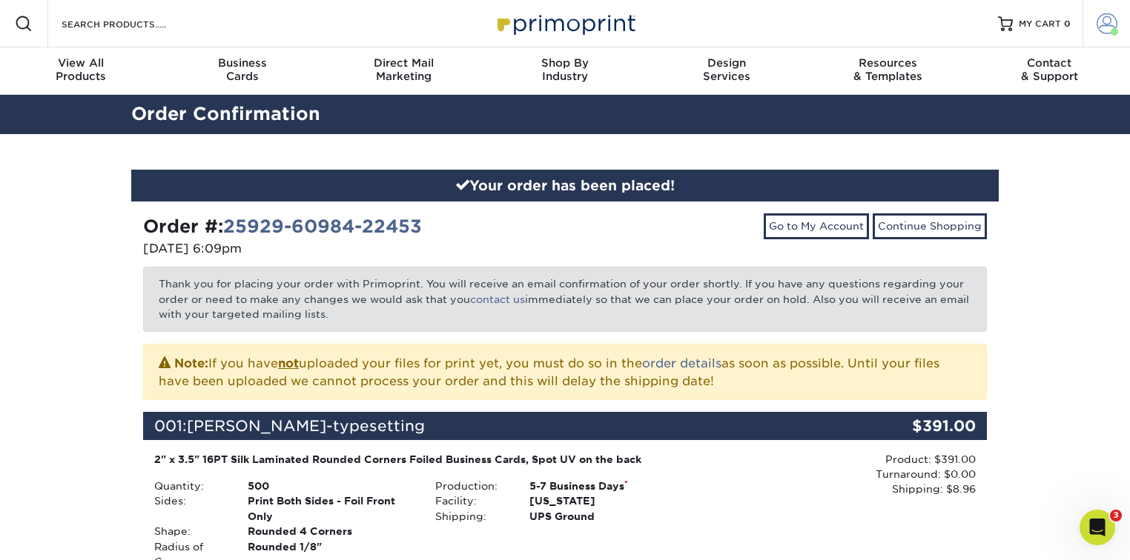
click at [1096, 19] on span at bounding box center [1106, 23] width 21 height 21
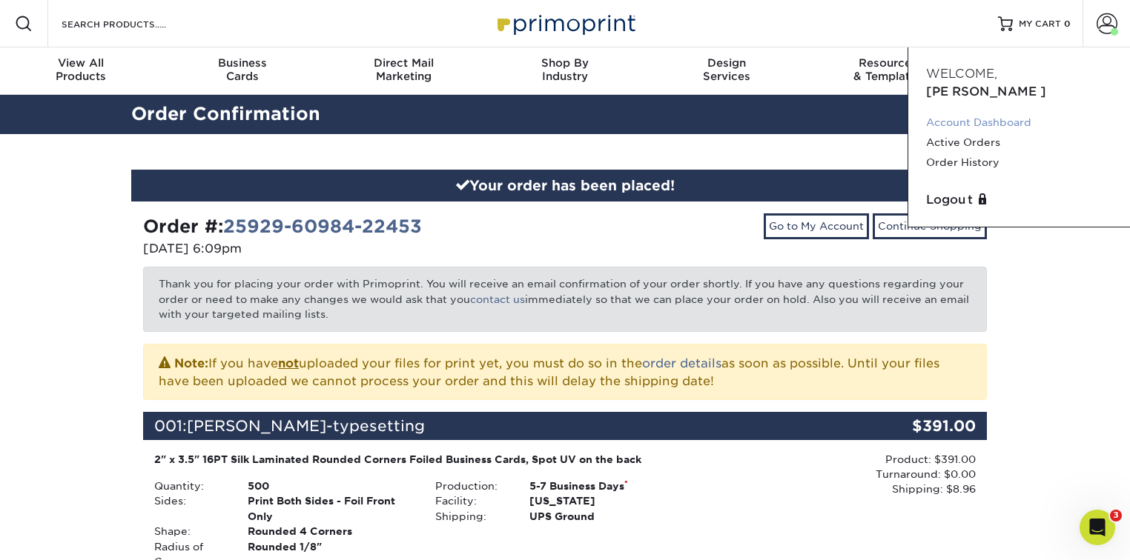
click at [981, 113] on link "Account Dashboard" at bounding box center [1019, 123] width 186 height 20
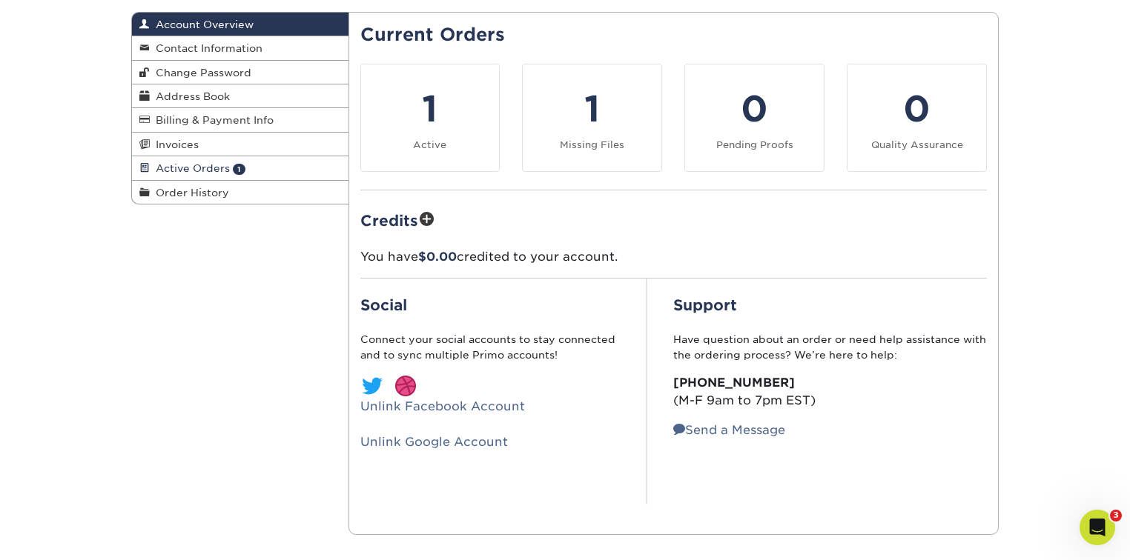
click at [202, 168] on span "Active Orders" at bounding box center [190, 168] width 80 height 12
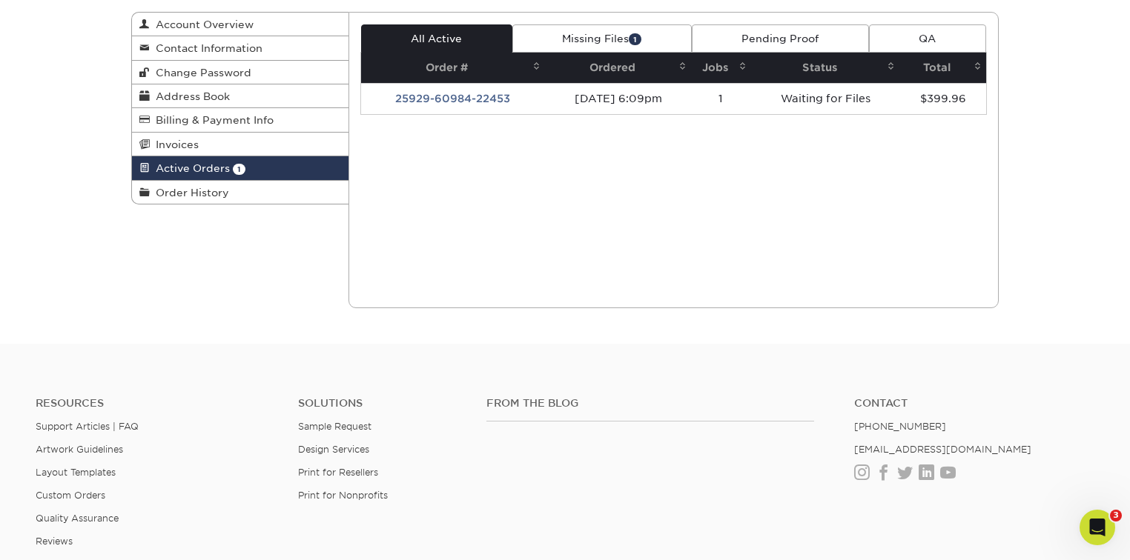
click at [598, 31] on link "Missing Files 1" at bounding box center [601, 38] width 179 height 28
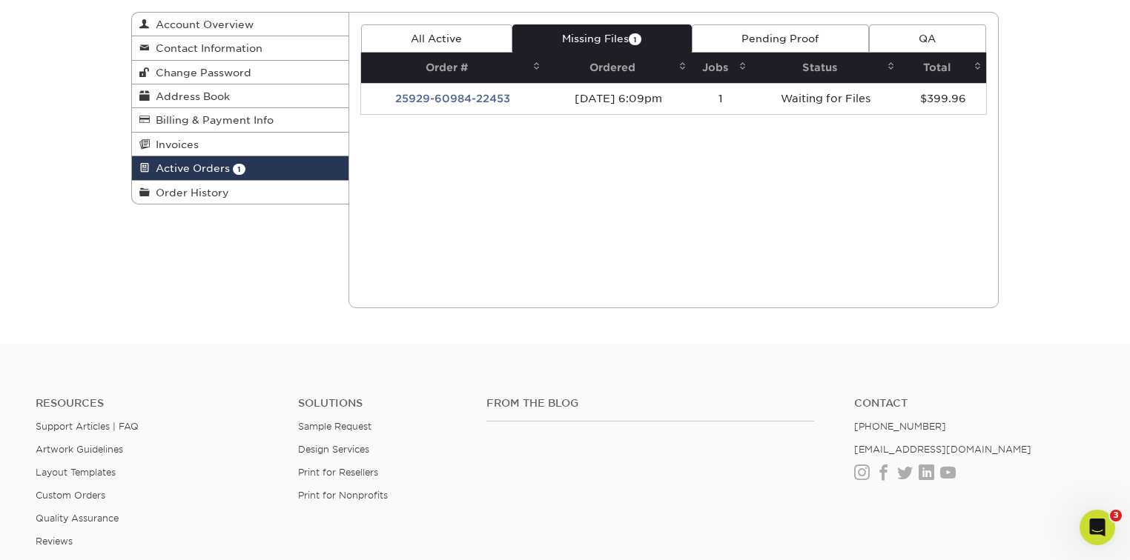
click at [451, 40] on link "All Active" at bounding box center [436, 38] width 151 height 28
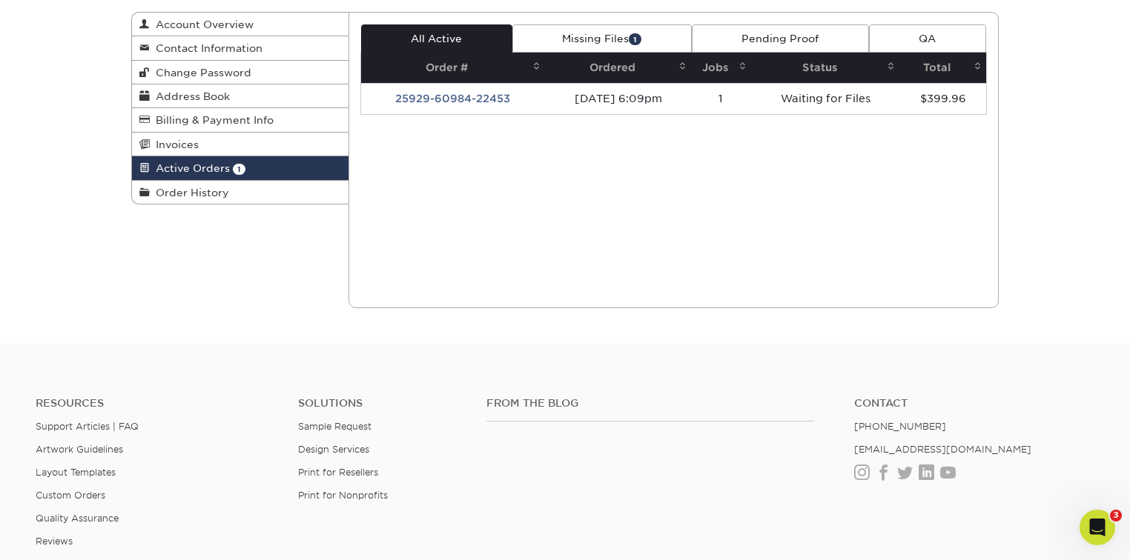
click at [568, 36] on link "Missing Files 1" at bounding box center [601, 38] width 179 height 28
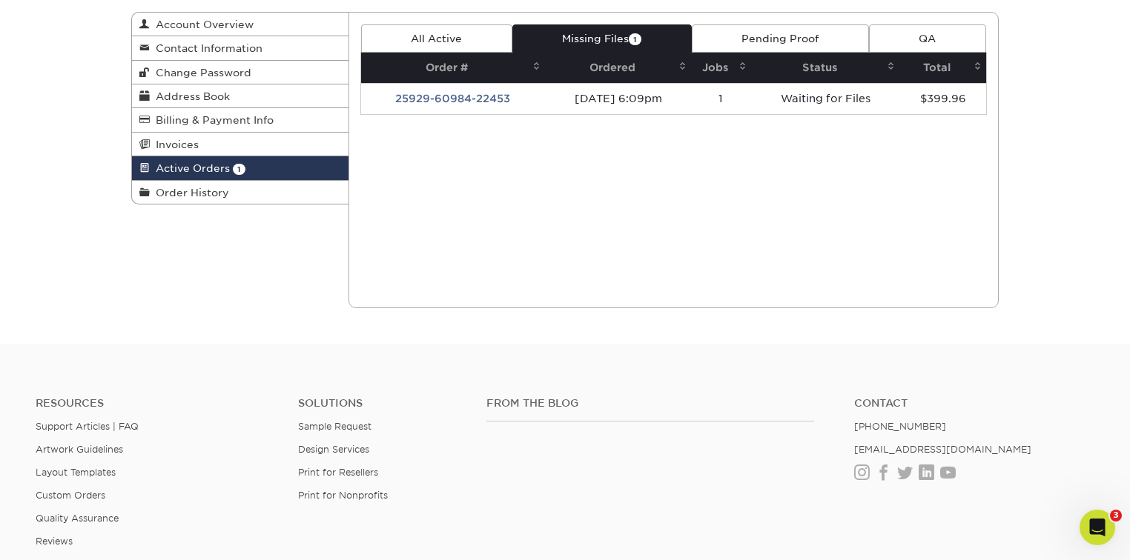
click at [715, 38] on link "Pending Proof" at bounding box center [780, 38] width 177 height 28
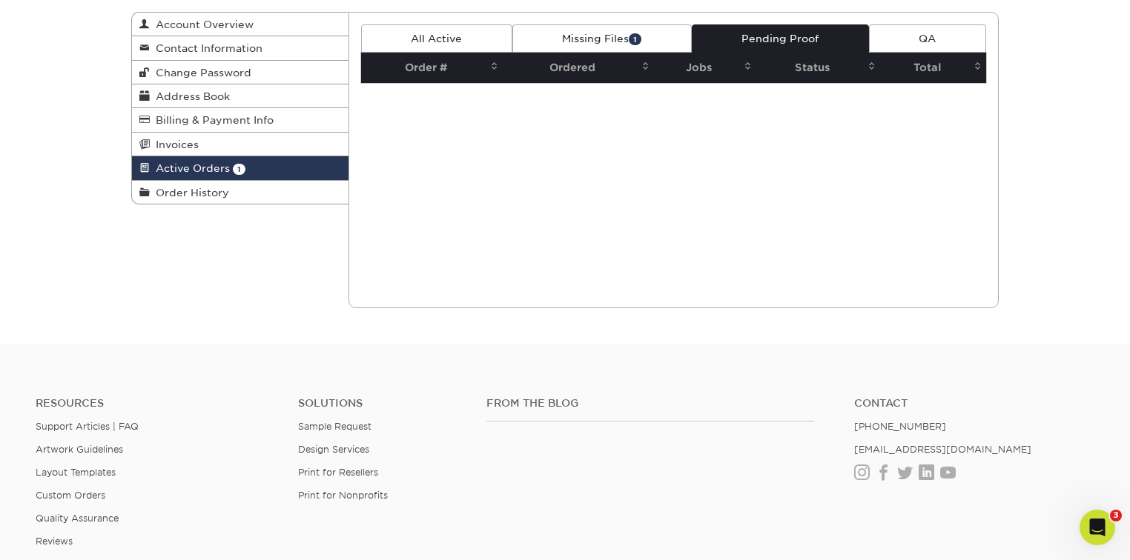
click at [612, 36] on link "Missing Files 1" at bounding box center [601, 38] width 179 height 28
